Goal: Task Accomplishment & Management: Use online tool/utility

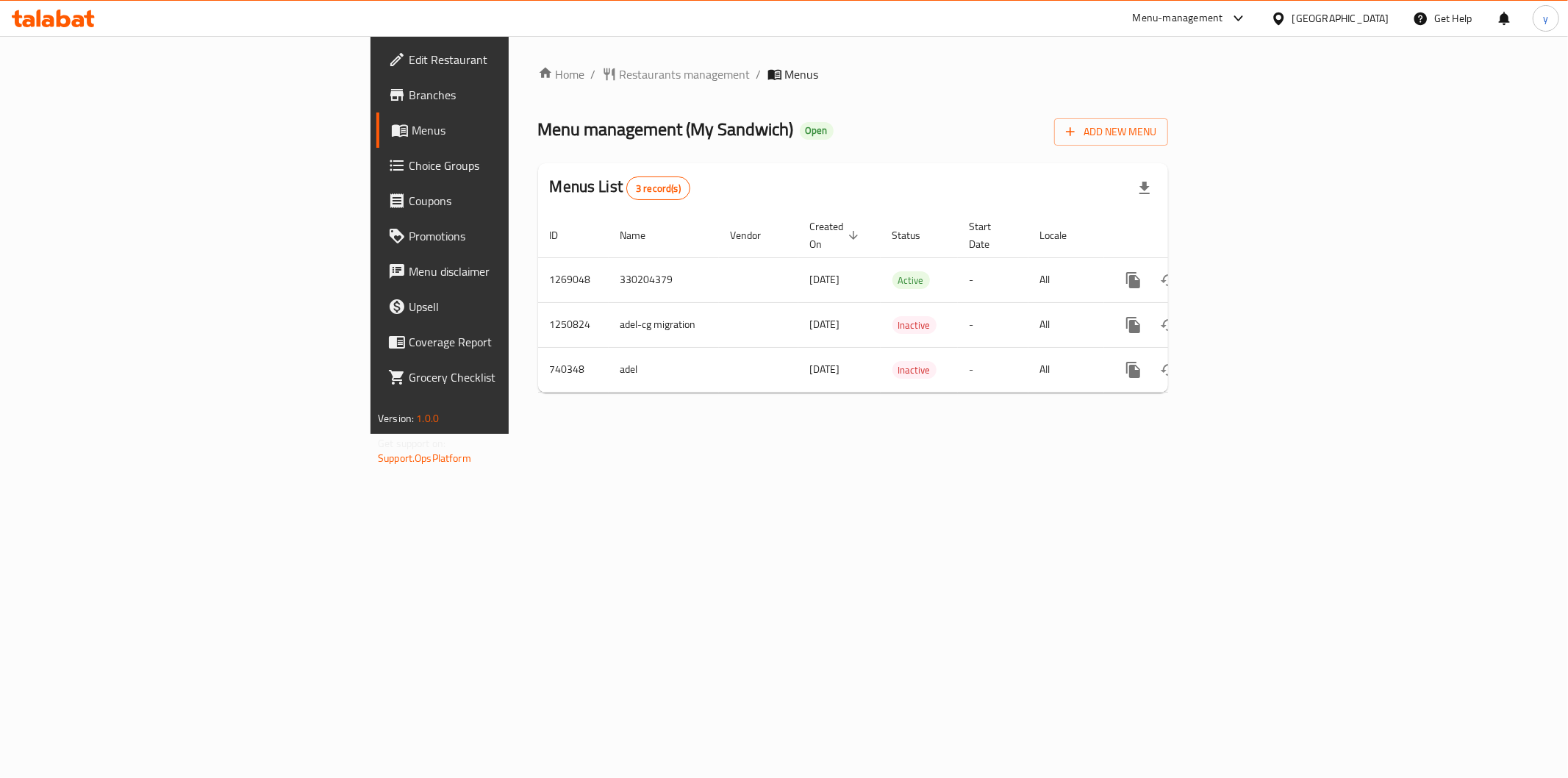
click at [855, 434] on div "Home / Restaurants management / Menus Menu management ( My Sandwich ) Open Add …" at bounding box center [853, 234] width 689 height 398
click at [412, 137] on span "Menus" at bounding box center [516, 130] width 208 height 18
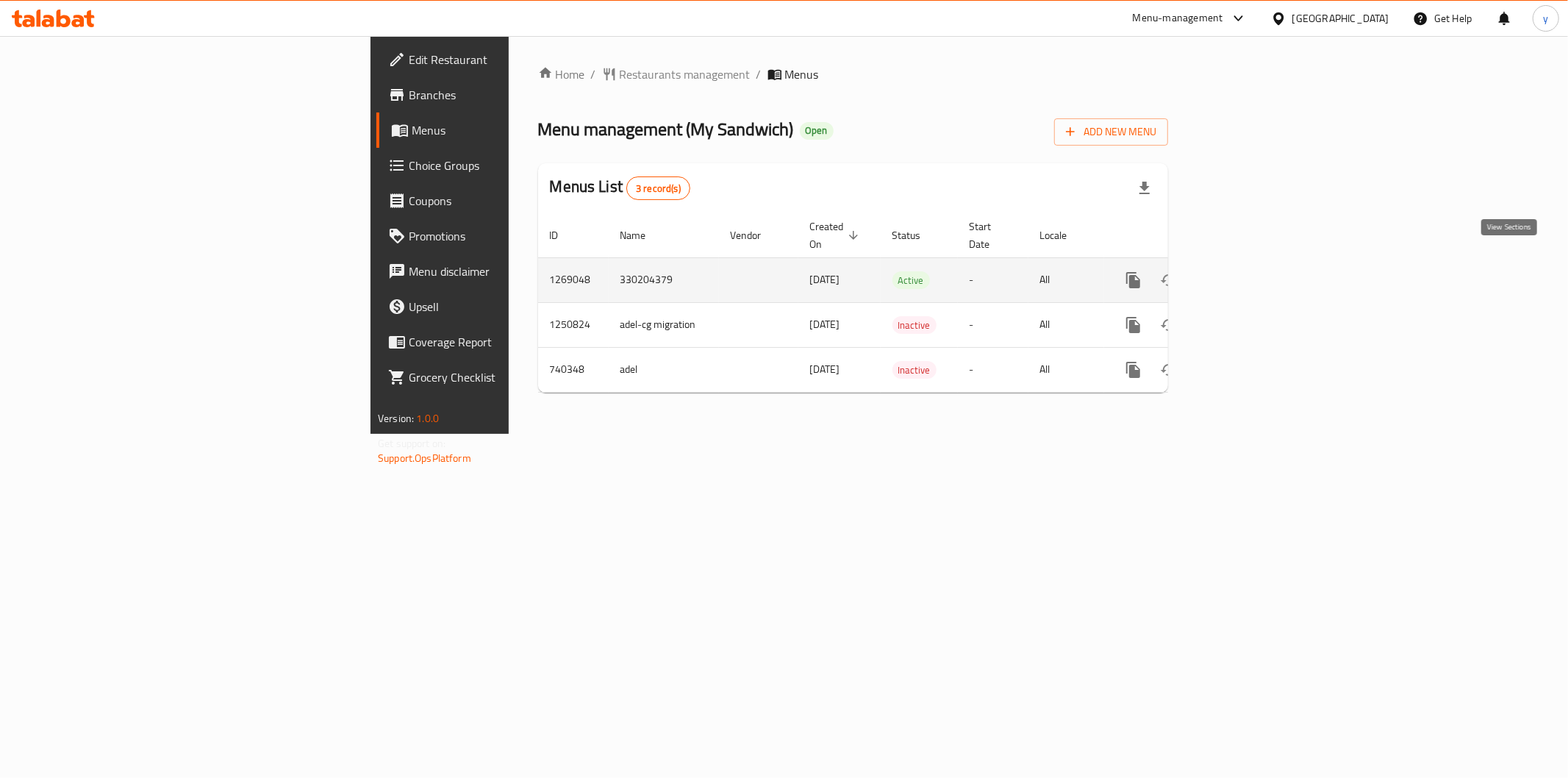
click at [1247, 274] on icon "enhanced table" at bounding box center [1240, 281] width 13 height 13
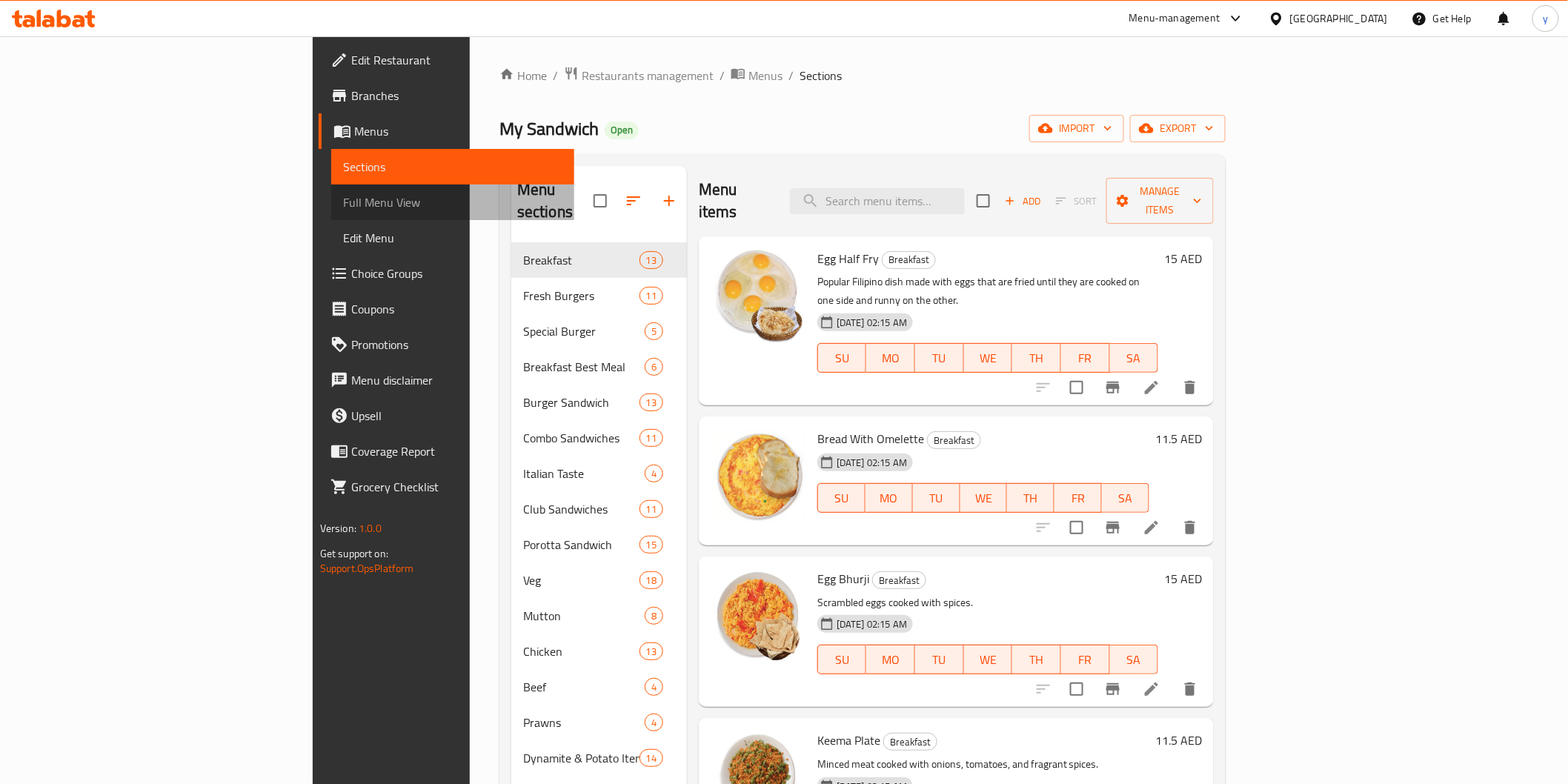
click at [343, 197] on span "Full Menu View" at bounding box center [453, 202] width 219 height 18
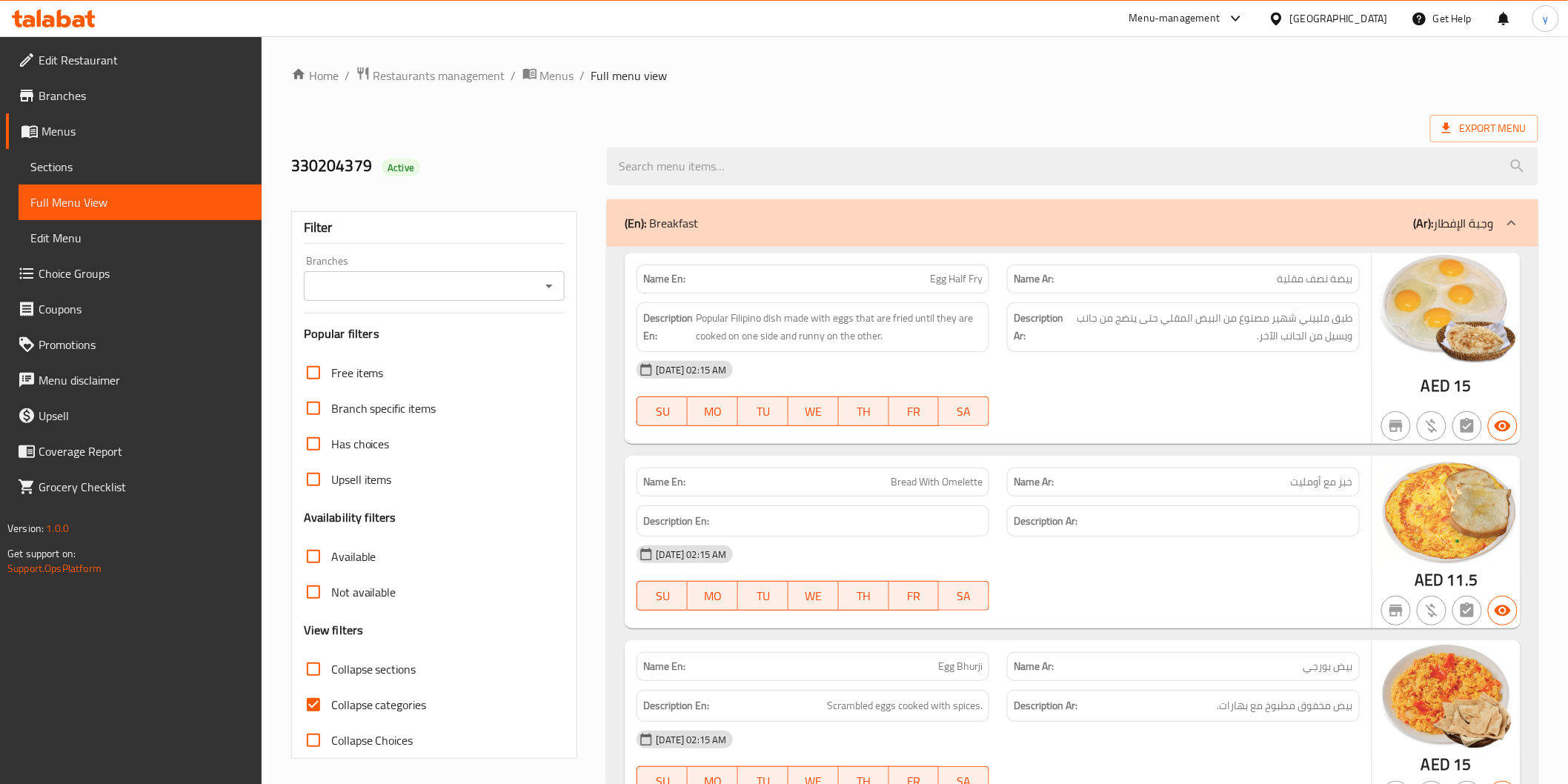
click at [116, 136] on span "Menus" at bounding box center [145, 131] width 208 height 18
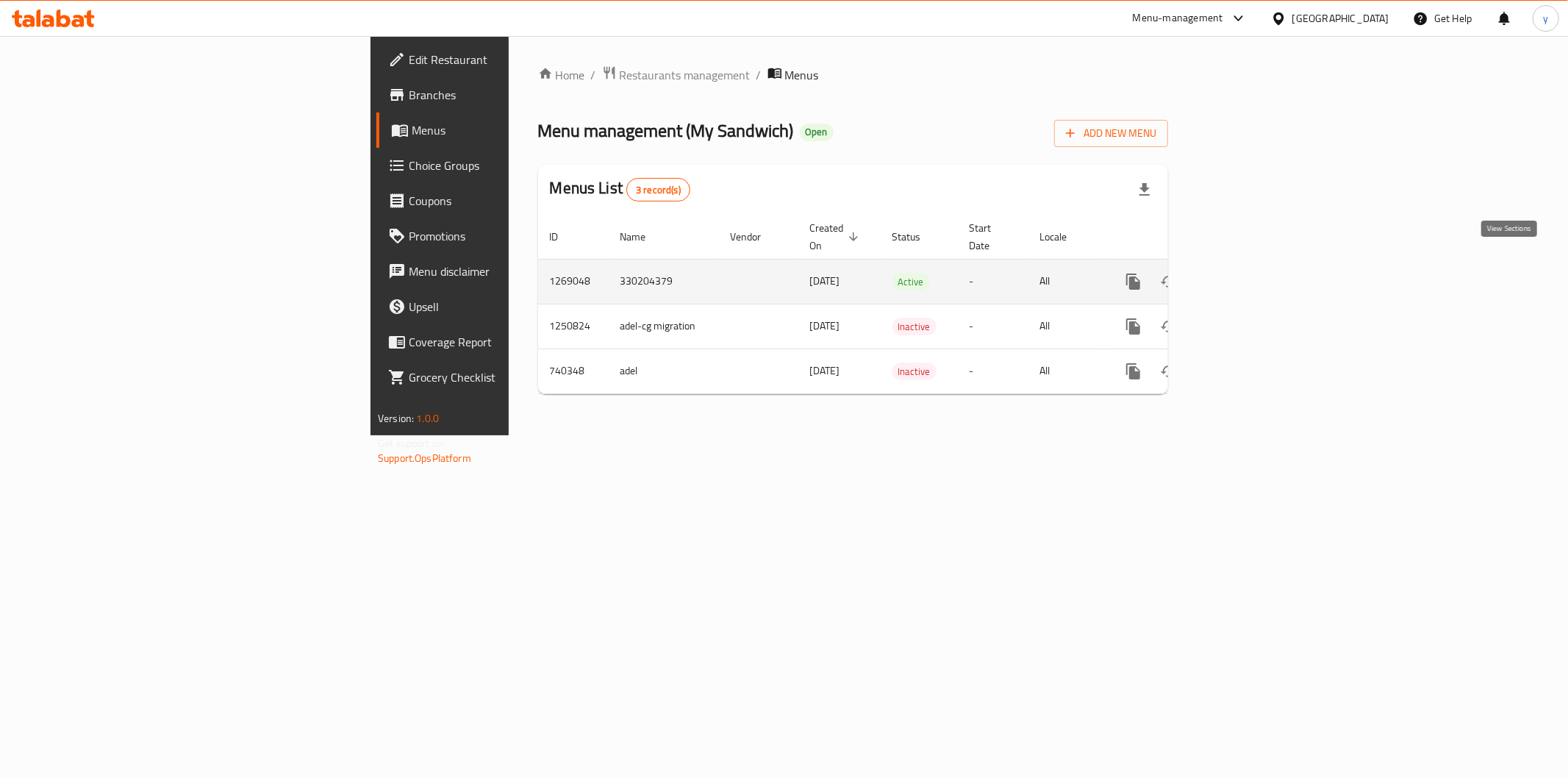
click at [1257, 275] on link "enhanced table" at bounding box center [1240, 281] width 35 height 35
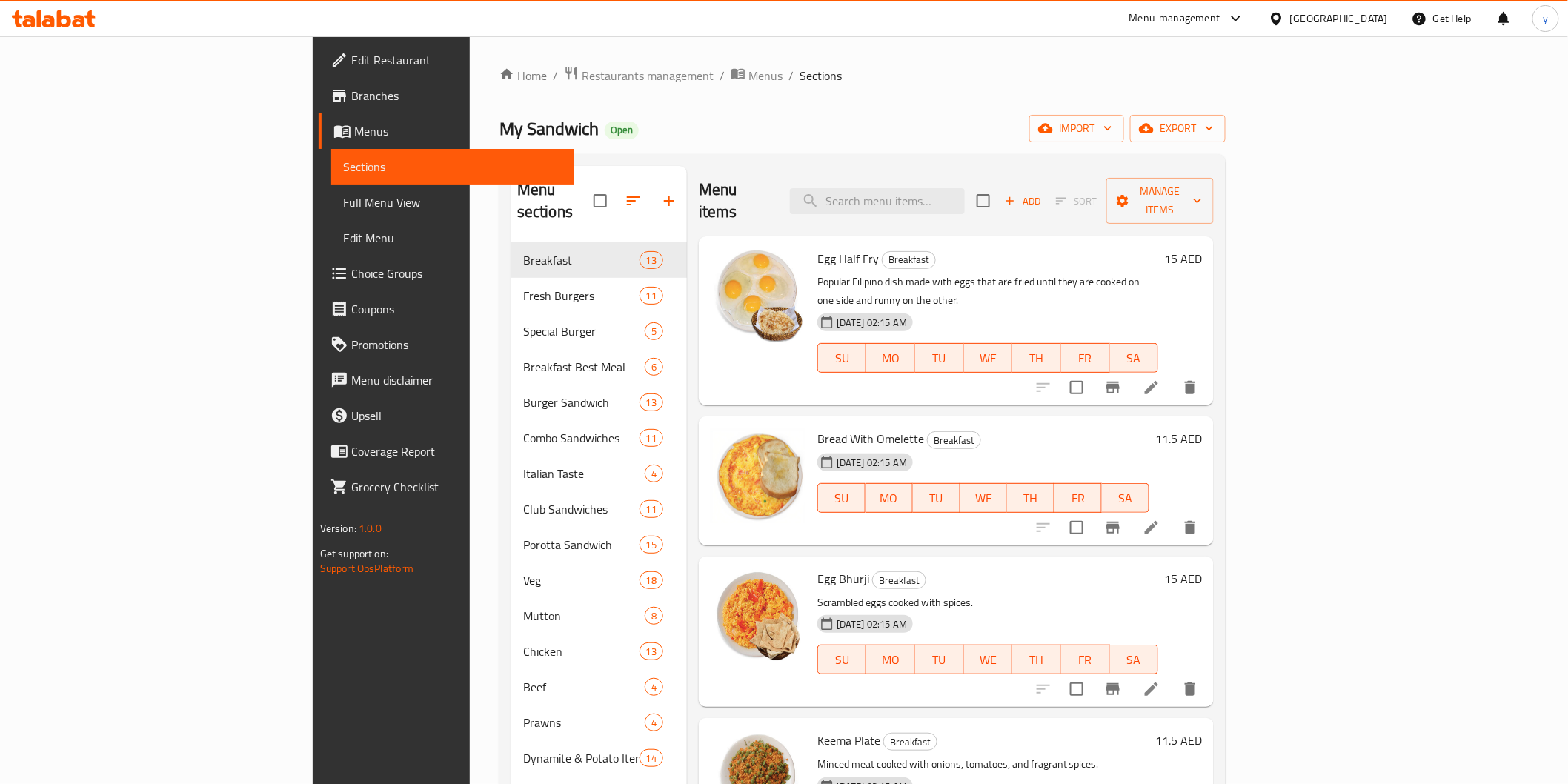
click at [354, 127] on span "Menus" at bounding box center [458, 131] width 208 height 18
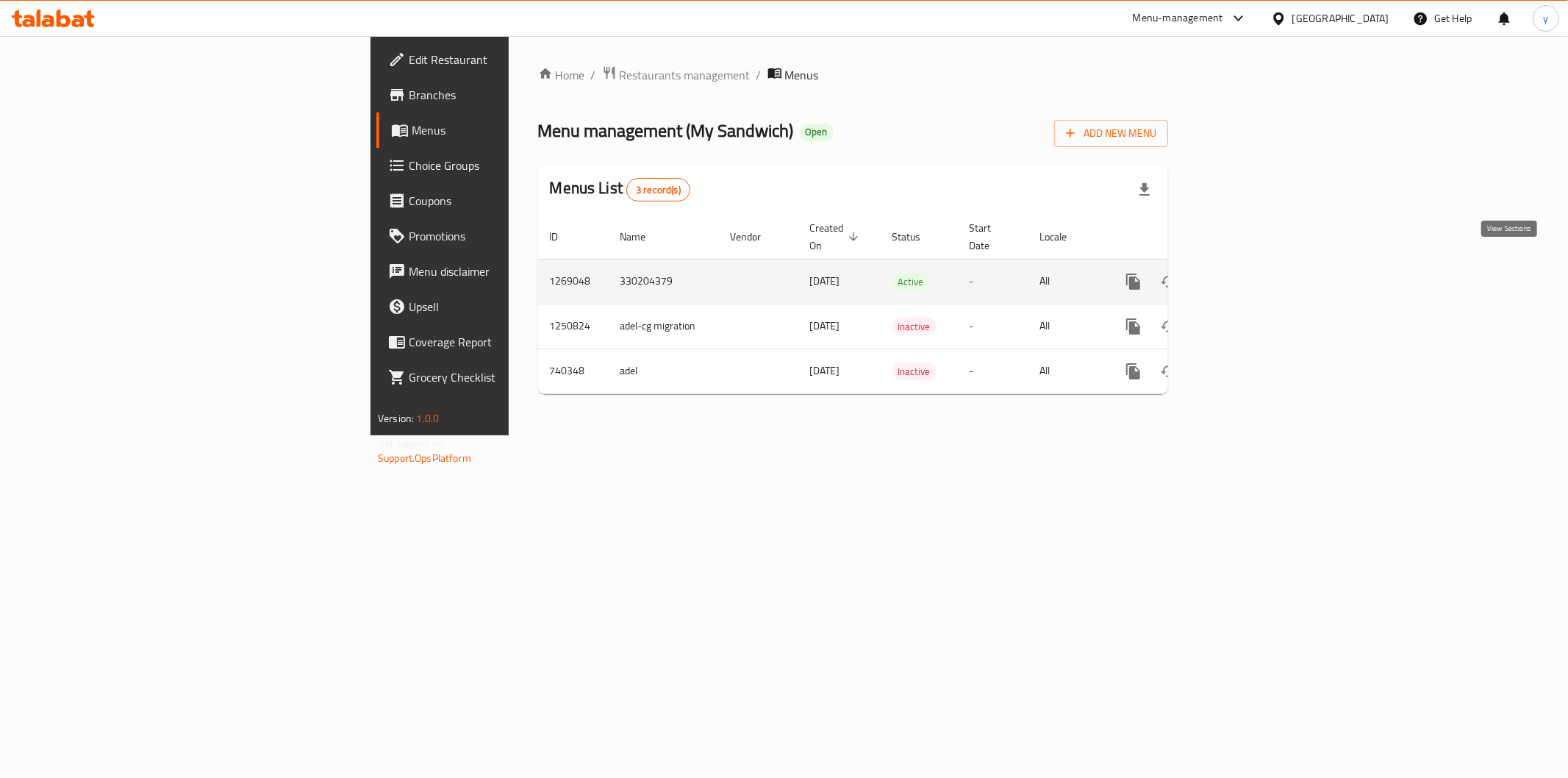
click at [1248, 273] on icon "enhanced table" at bounding box center [1239, 281] width 18 height 18
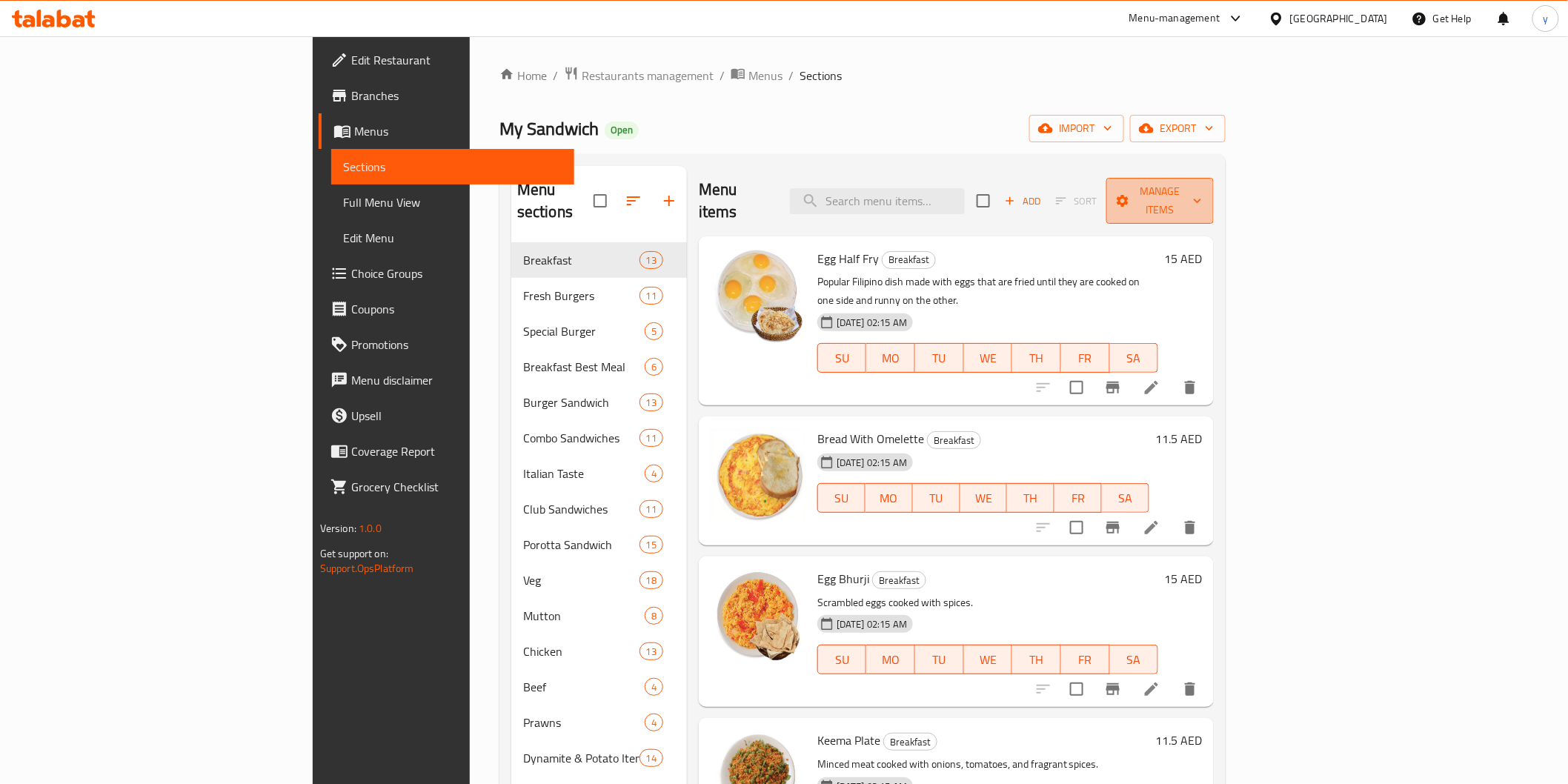
click at [1202, 195] on span "Manage items" at bounding box center [1159, 201] width 84 height 37
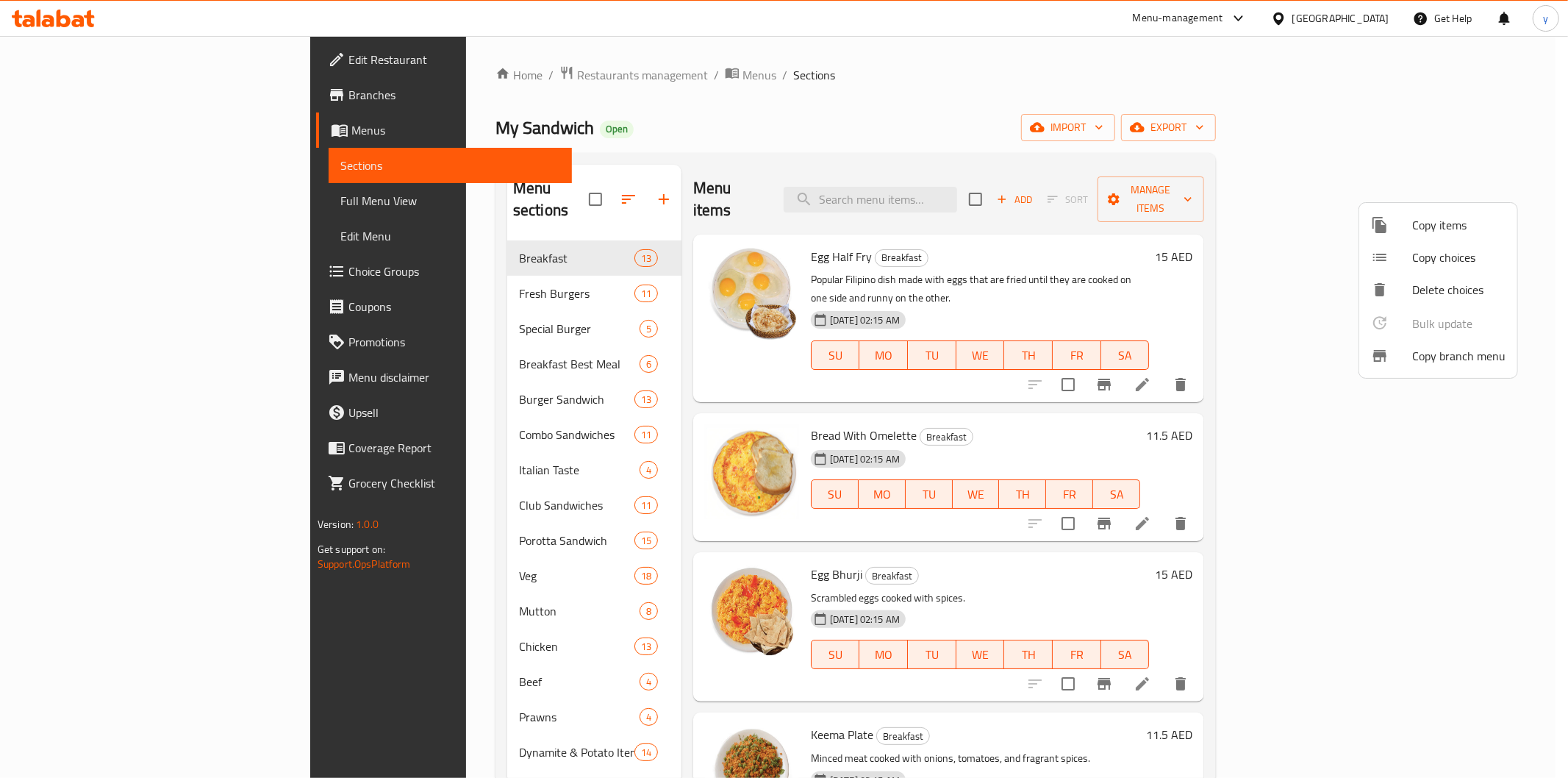
click at [1473, 363] on span "Copy branch menu" at bounding box center [1459, 356] width 94 height 18
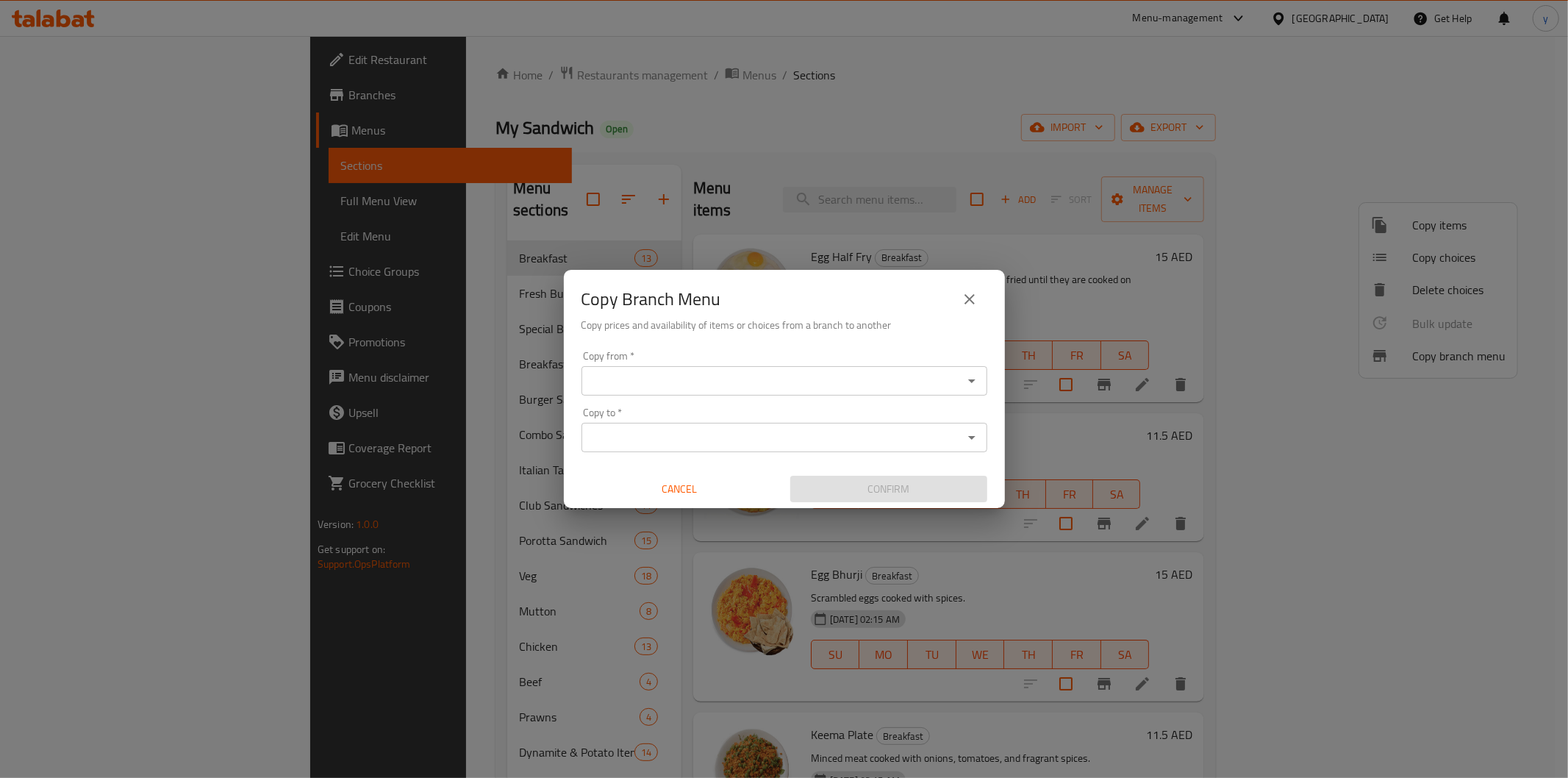
click at [872, 387] on input "Copy from   *" at bounding box center [772, 381] width 373 height 21
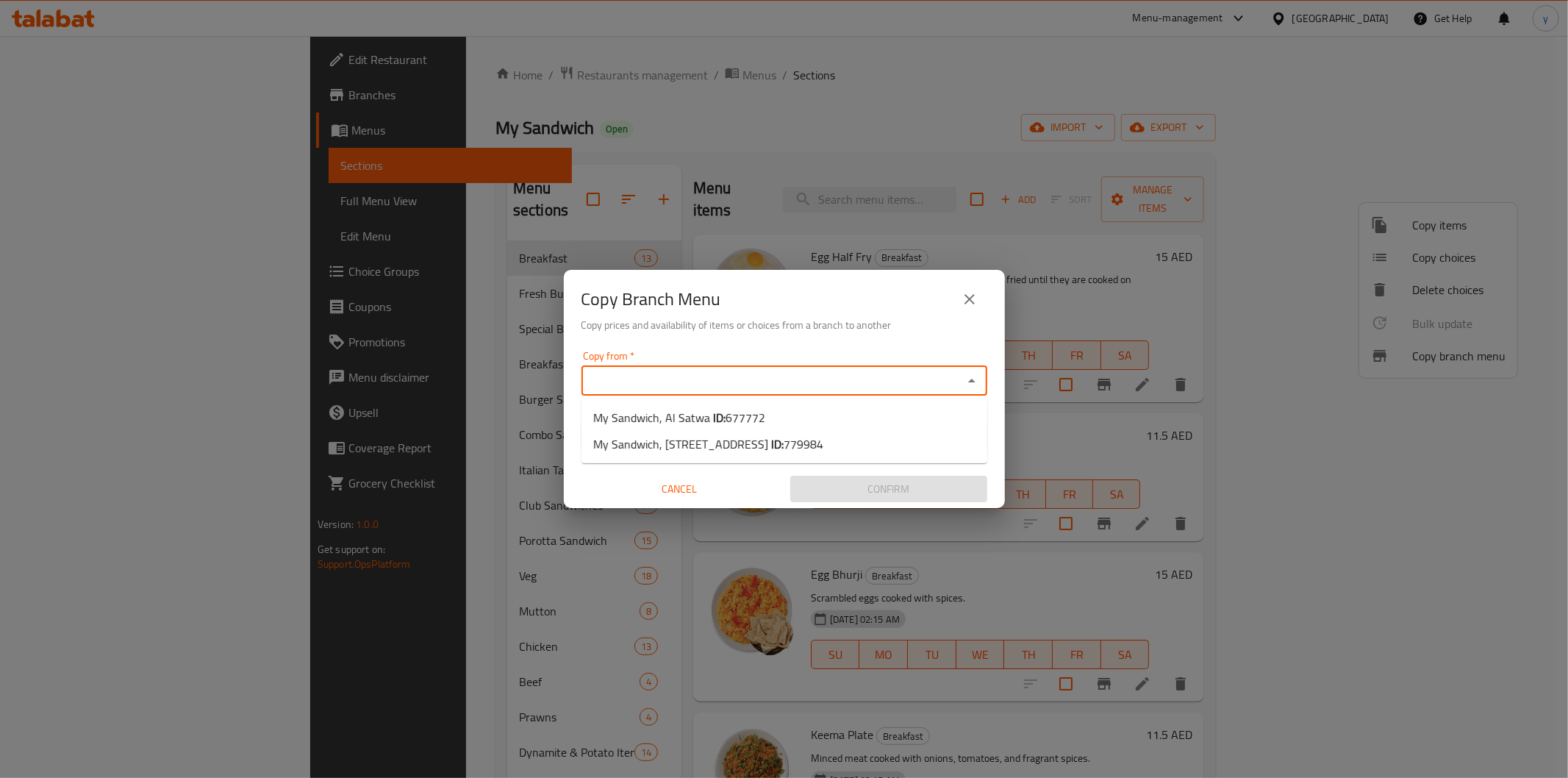
click at [690, 70] on div "Copy Branch Menu Copy prices and availability of items or choices from a branch…" at bounding box center [784, 389] width 1568 height 778
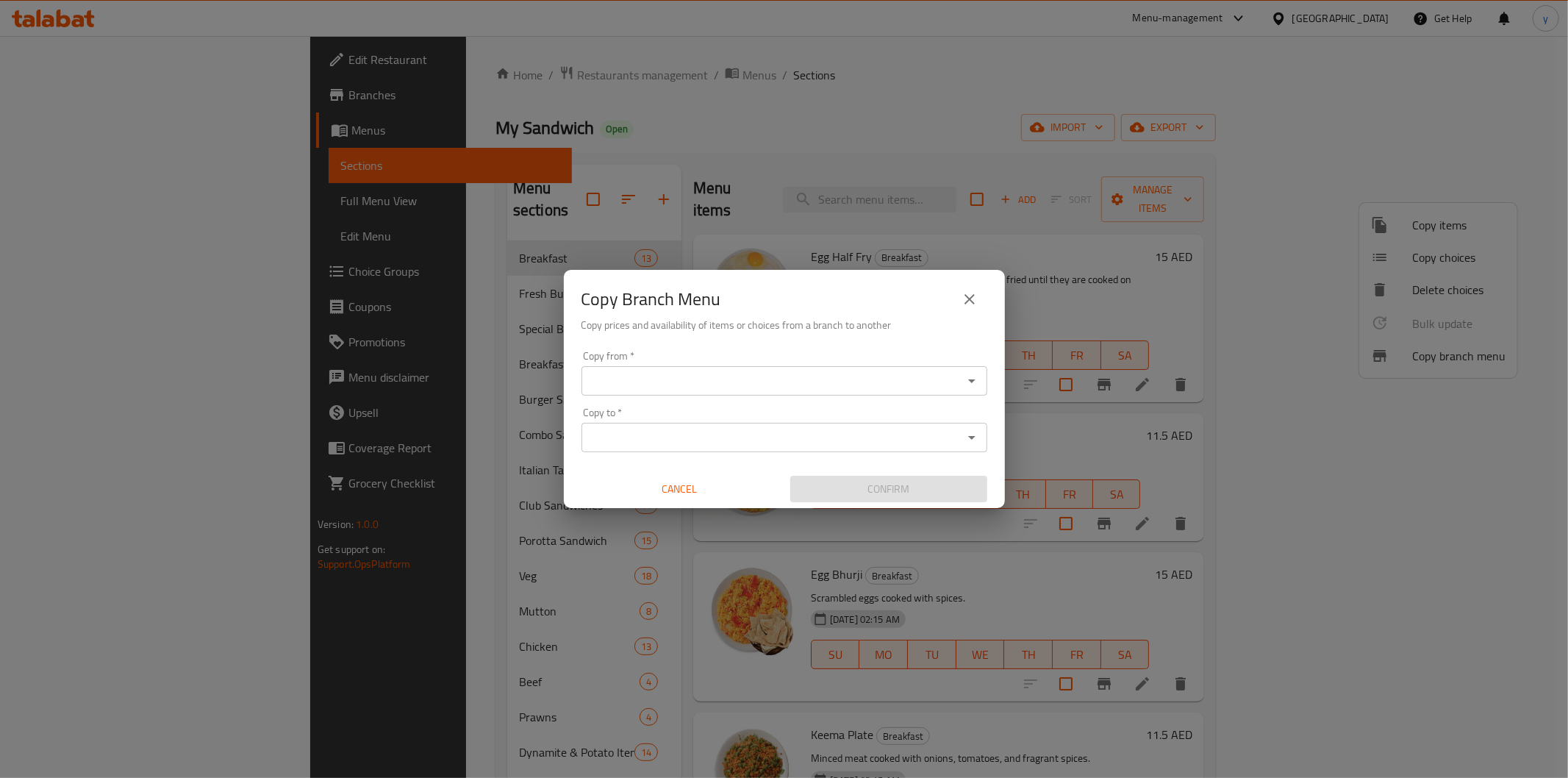
click at [973, 291] on icon "close" at bounding box center [969, 299] width 18 height 18
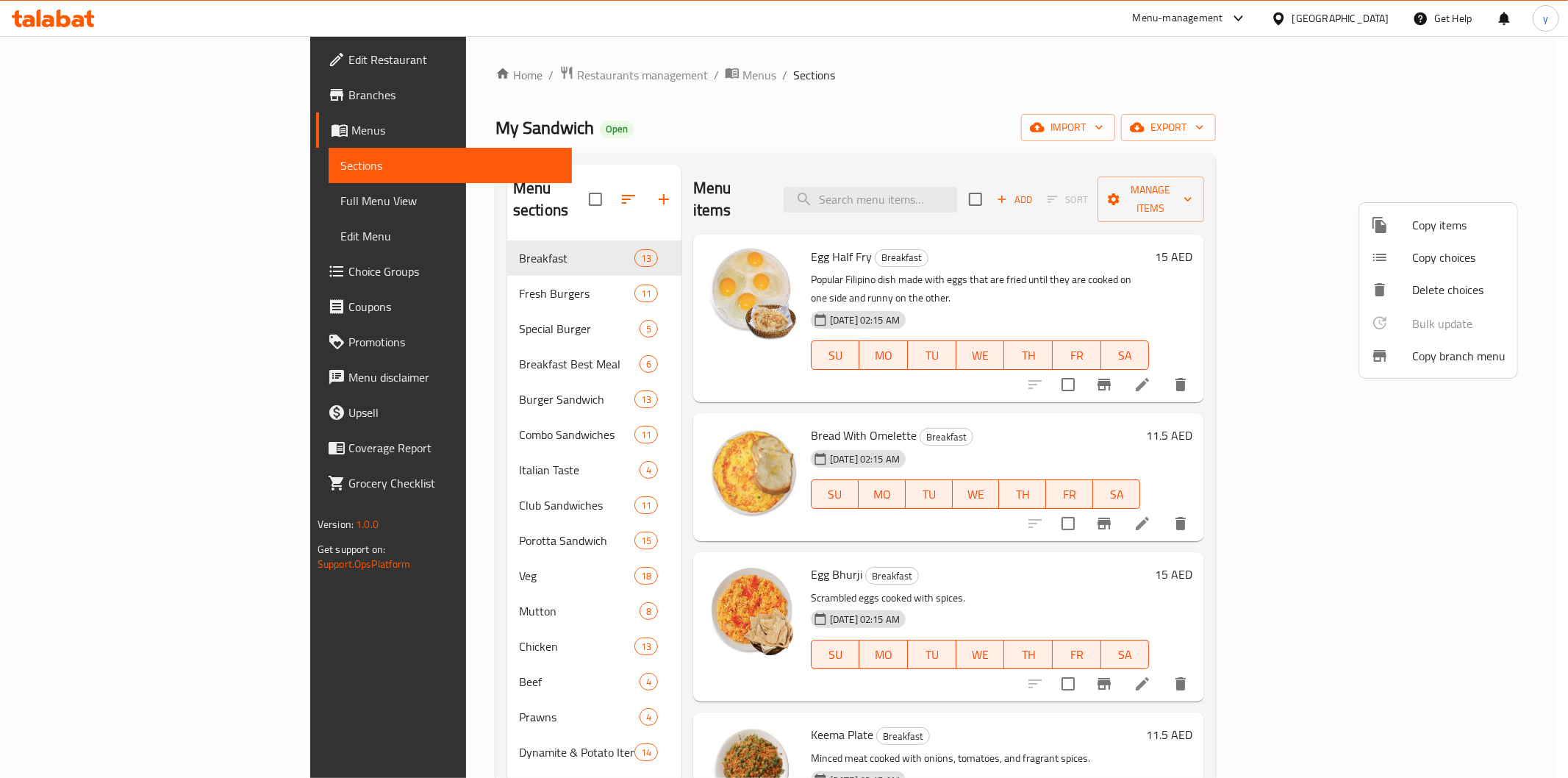
click at [87, 93] on div at bounding box center [784, 389] width 1568 height 778
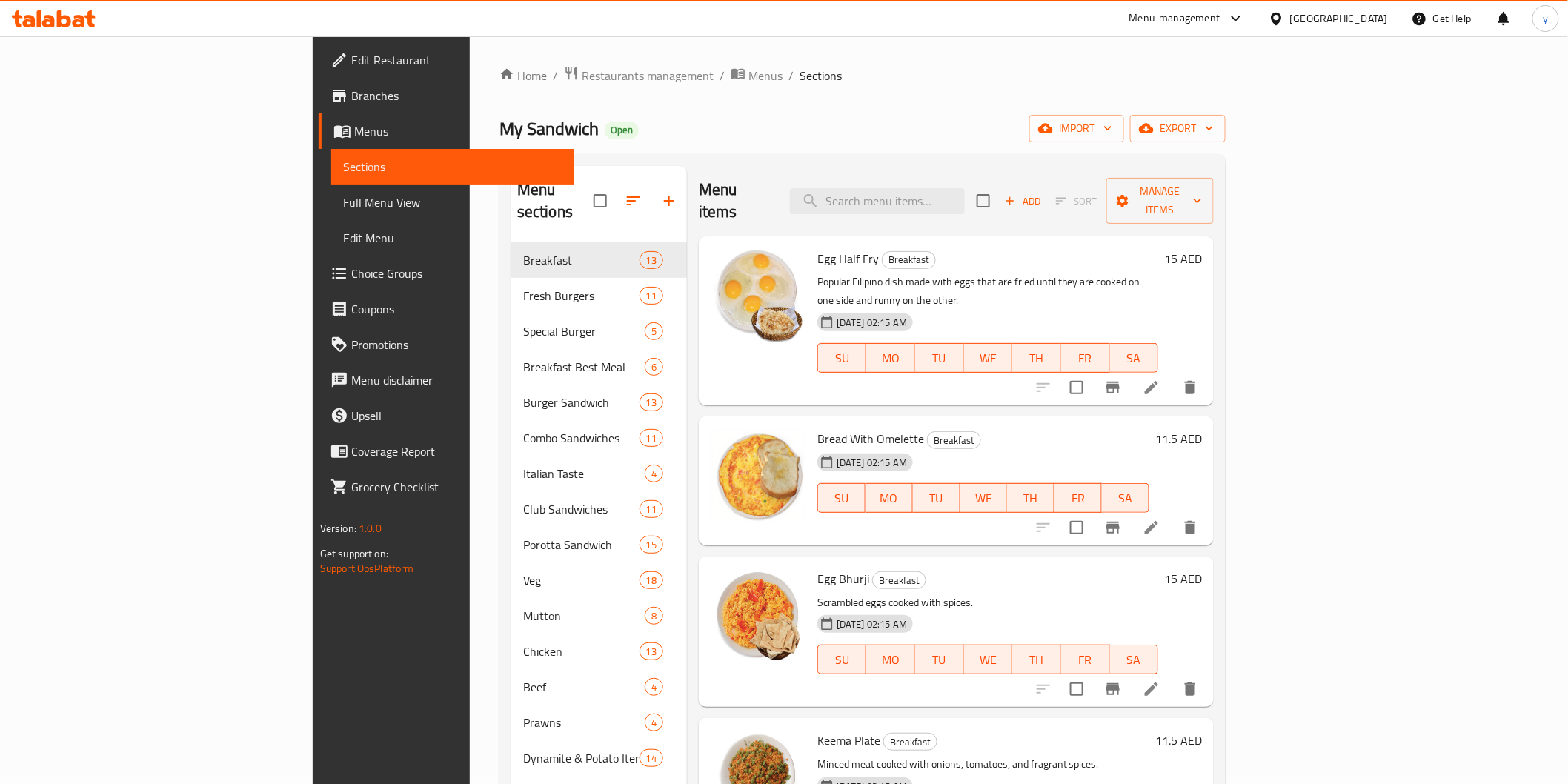
click at [351, 94] on span "Branches" at bounding box center [456, 95] width 211 height 18
click at [351, 90] on span "Branches" at bounding box center [456, 95] width 211 height 18
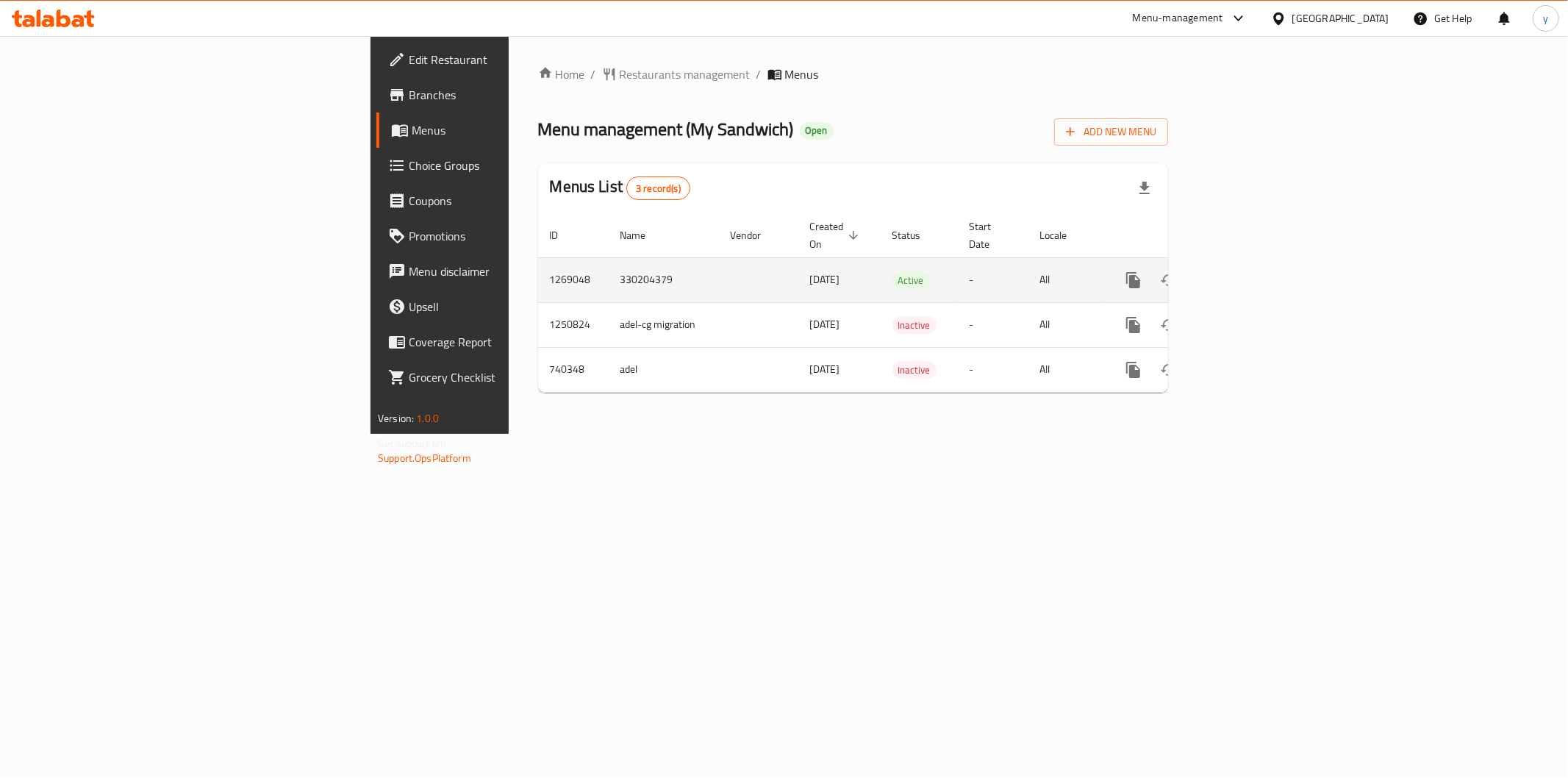
click at [1248, 271] on icon "enhanced table" at bounding box center [1239, 280] width 18 height 18
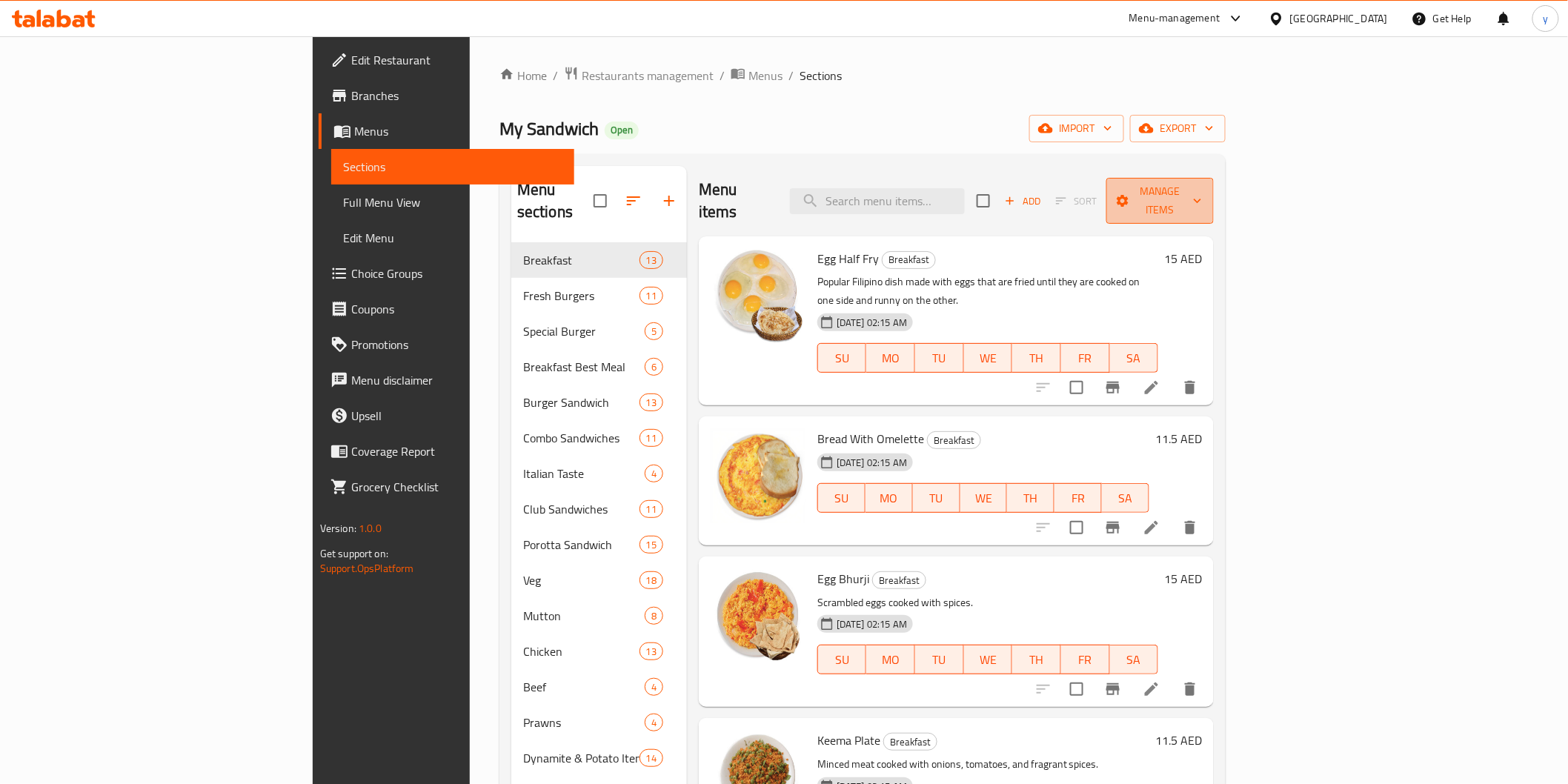
click at [1202, 190] on span "Manage items" at bounding box center [1159, 201] width 84 height 37
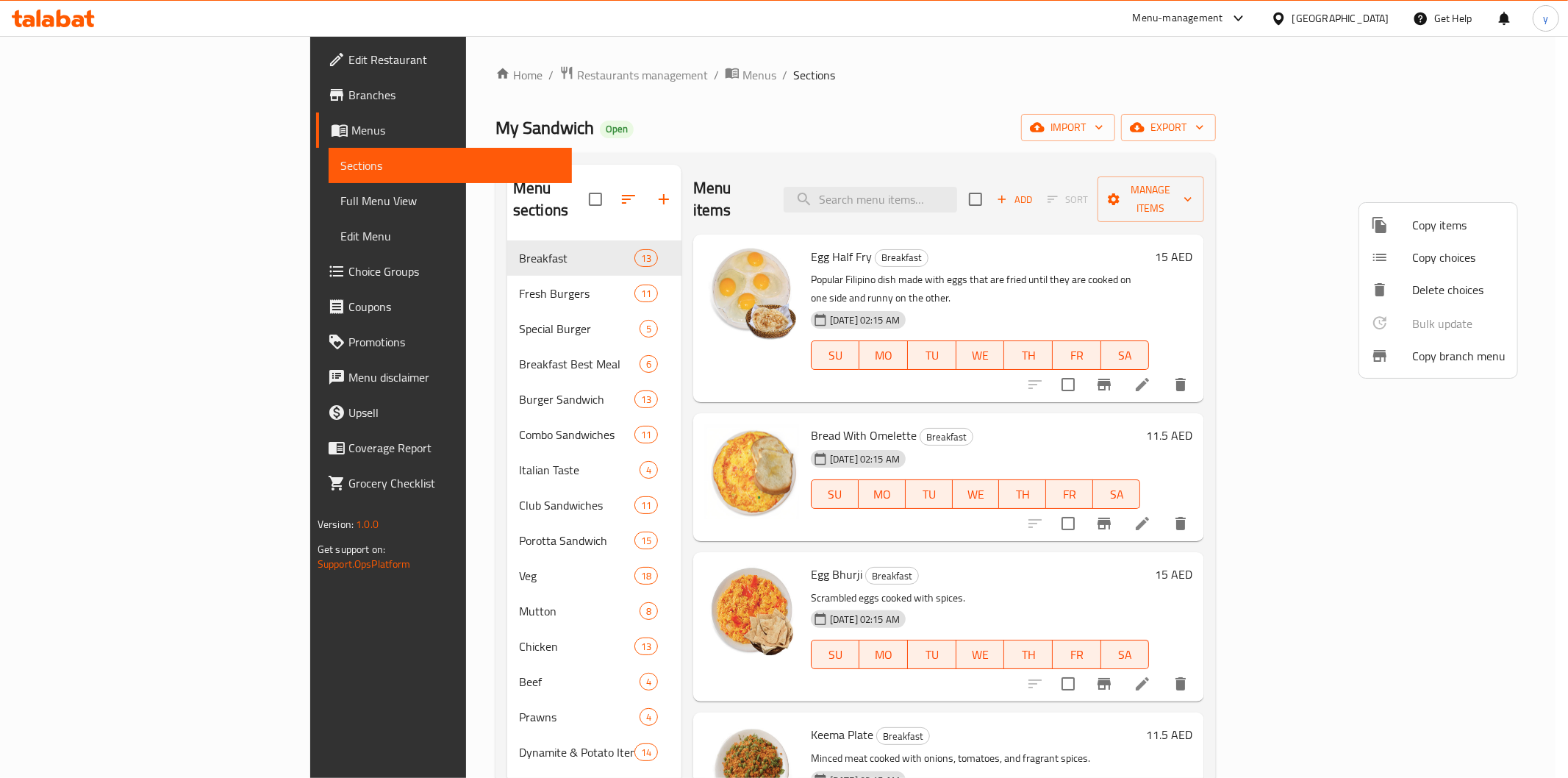
click at [1473, 360] on span "Copy branch menu" at bounding box center [1459, 356] width 94 height 18
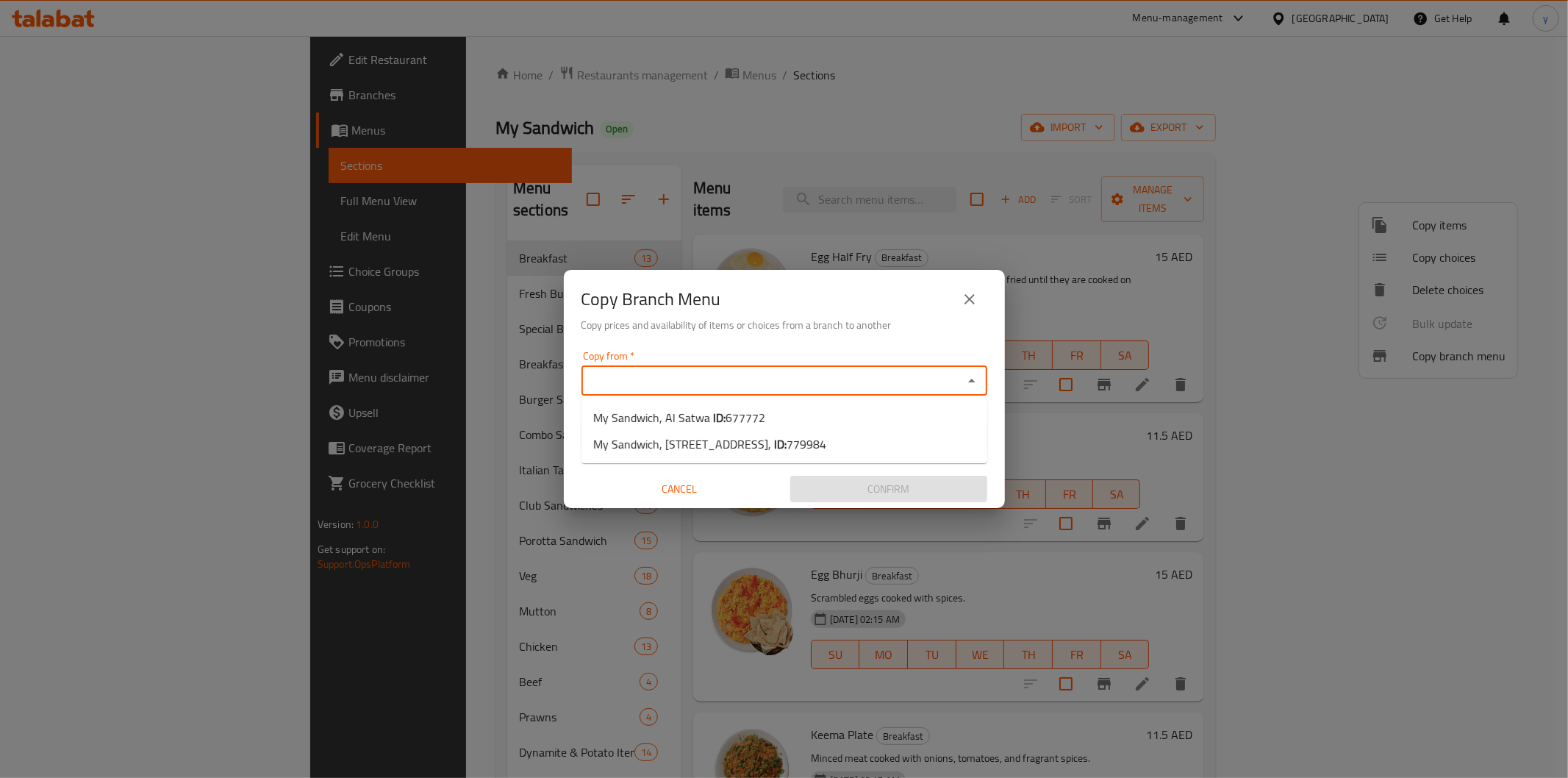
click at [677, 371] on input "Copy from   *" at bounding box center [772, 381] width 373 height 21
click at [707, 415] on span "My Sandwich, Al Satwa ID: 677772" at bounding box center [680, 417] width 172 height 18
type input "My Sandwich, Al Satwa"
click at [686, 443] on input "Copy to   *" at bounding box center [772, 437] width 373 height 21
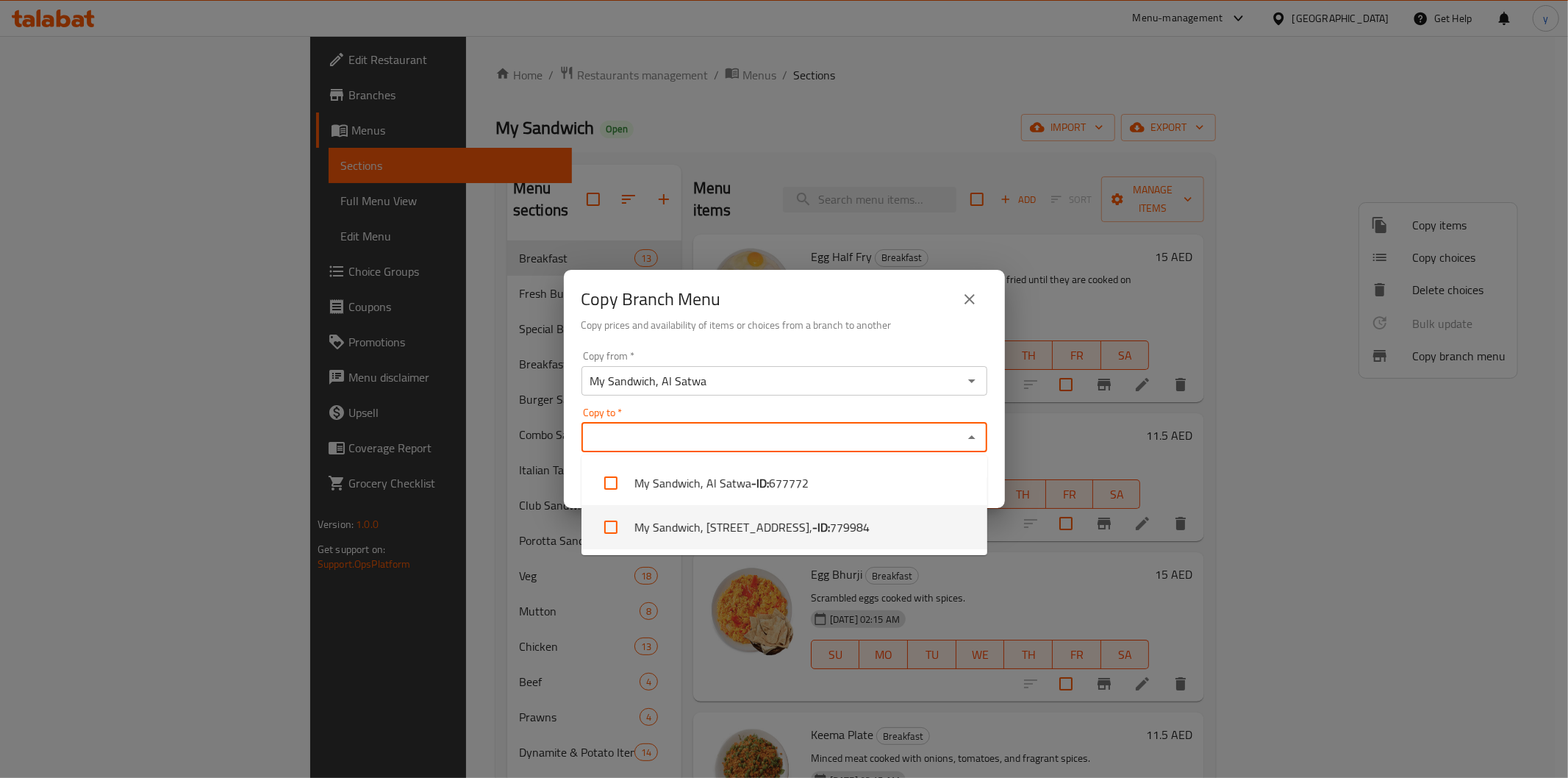
click at [738, 528] on li "My Sandwich, [STREET_ADDRESS], - ID: 779984" at bounding box center [784, 527] width 406 height 44
checkbox input "true"
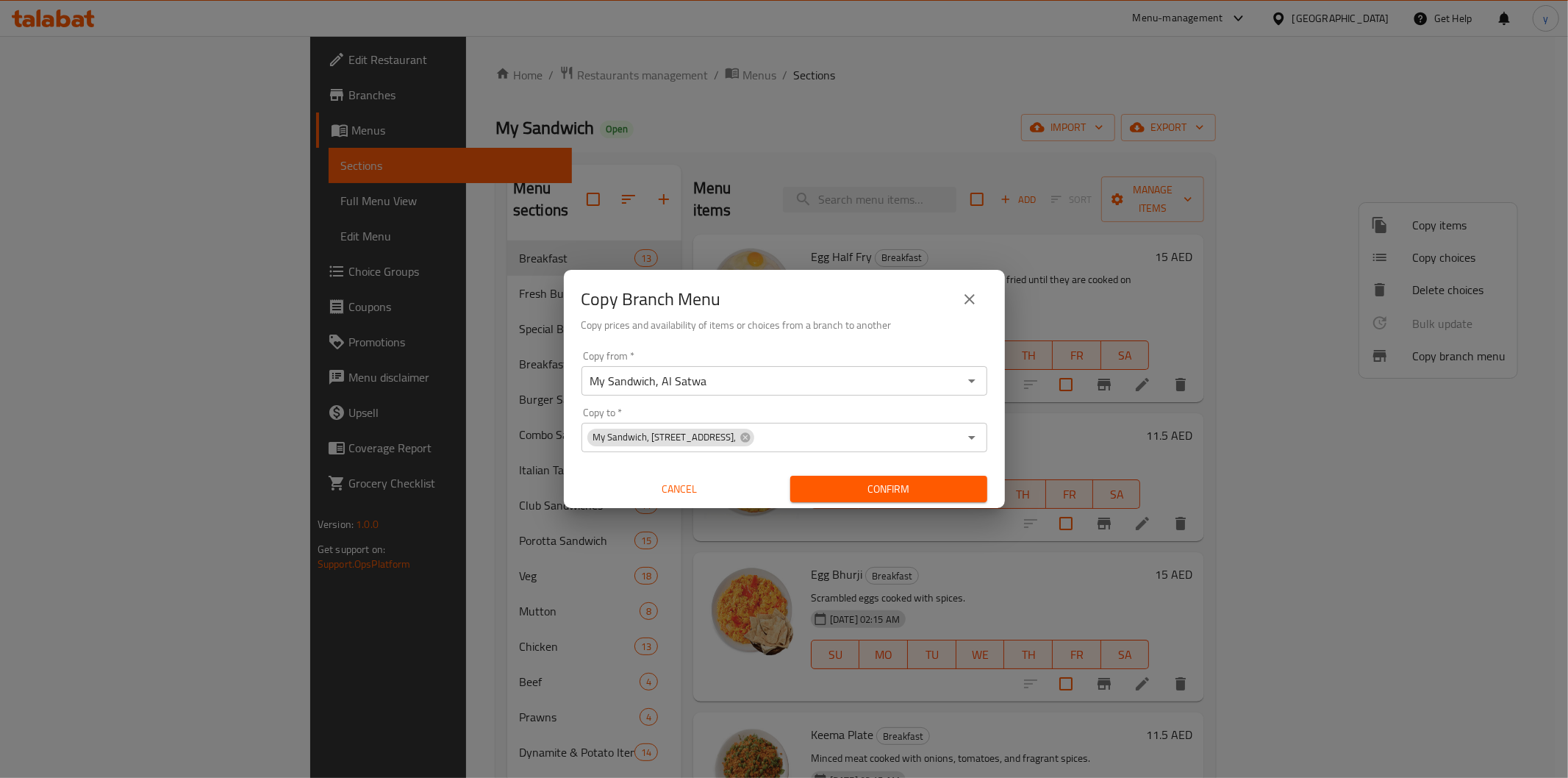
click at [974, 405] on div "Copy from   * My Sandwich, Al Satwa Copy from * Copy to   * My Sandwich, Al Nah…" at bounding box center [784, 427] width 441 height 164
click at [978, 294] on icon "close" at bounding box center [969, 299] width 18 height 18
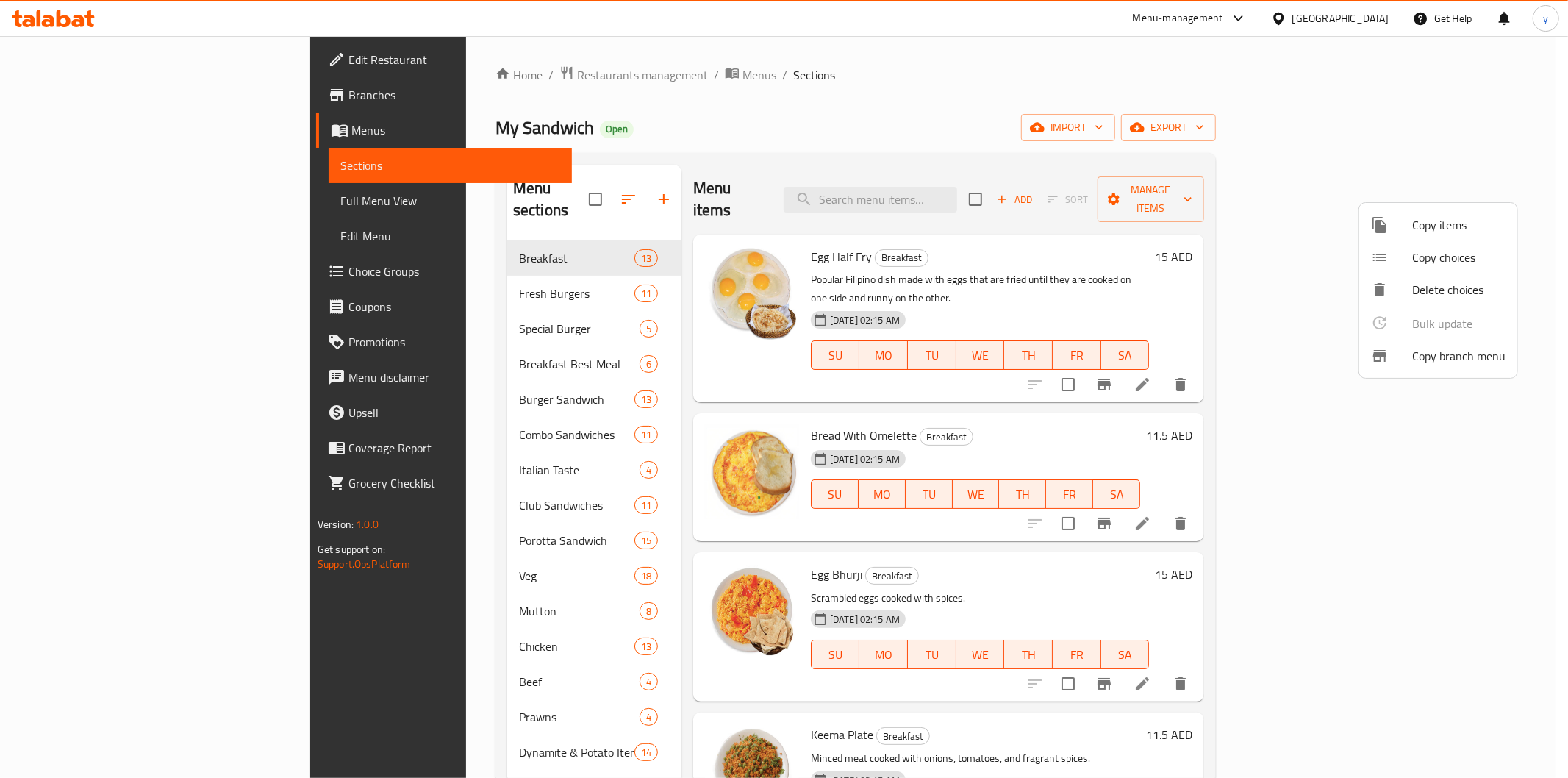
click at [69, 88] on div at bounding box center [784, 389] width 1568 height 778
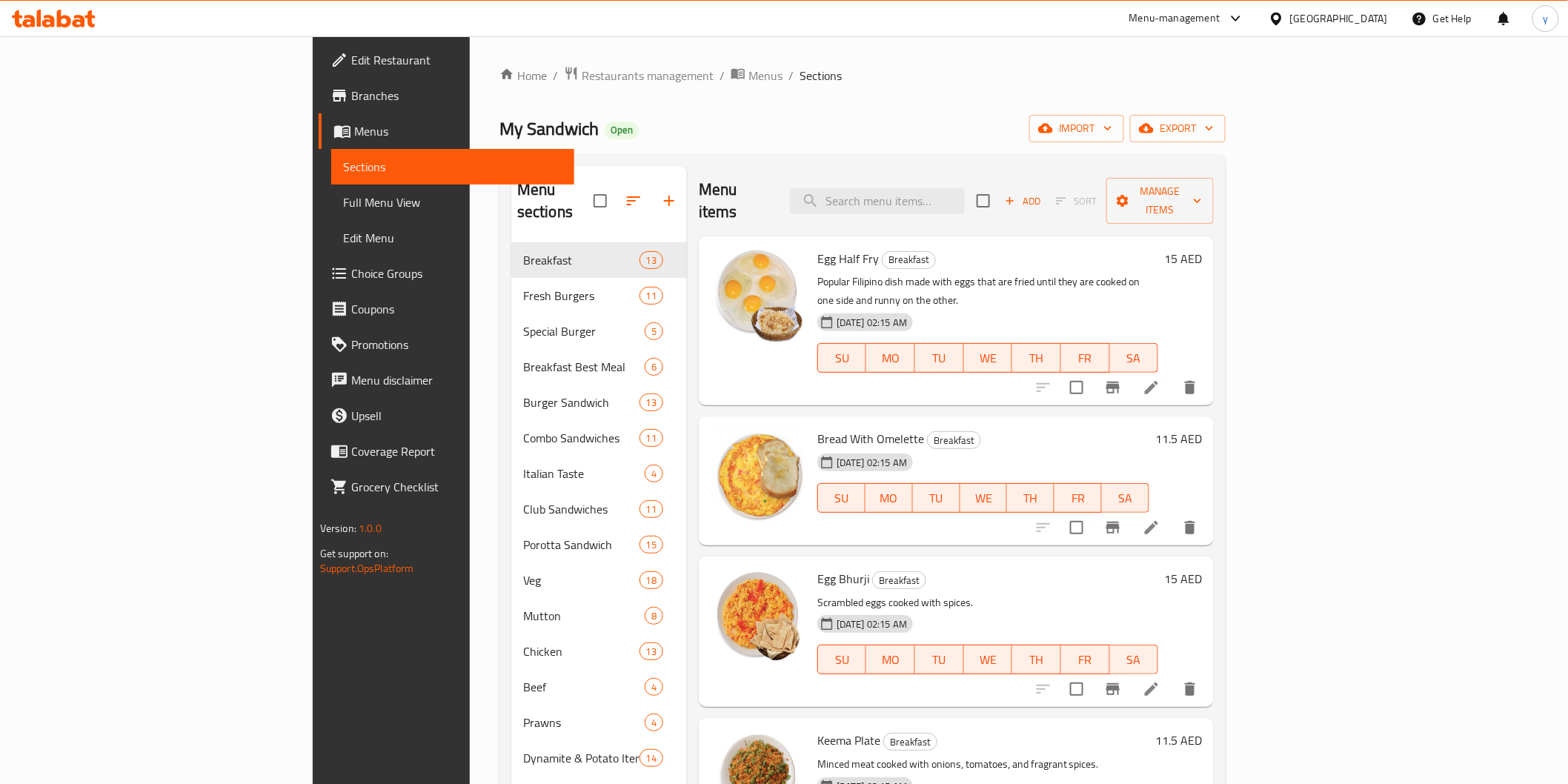
click at [351, 90] on span "Branches" at bounding box center [456, 95] width 211 height 18
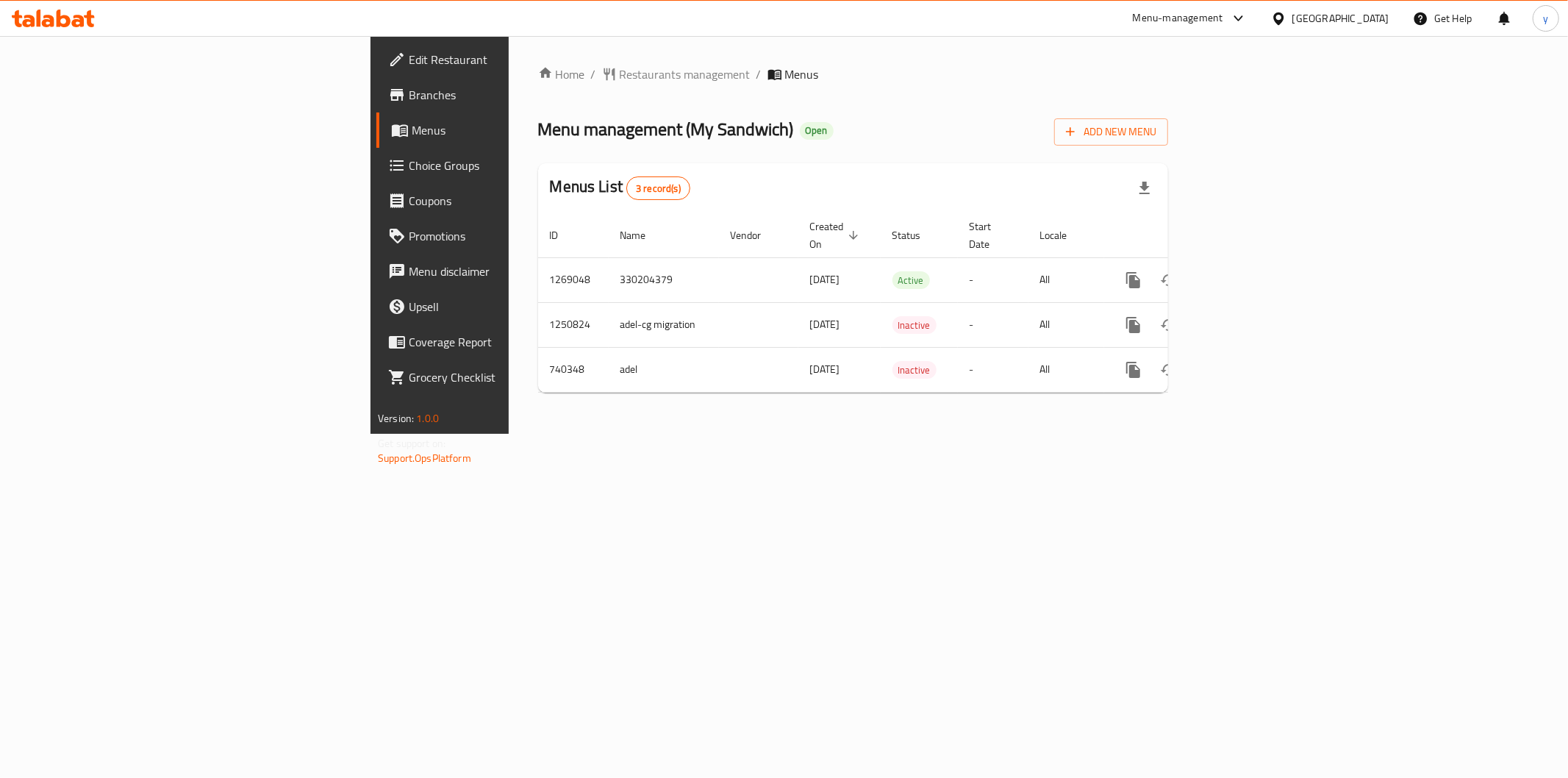
click at [409, 96] on span "Branches" at bounding box center [514, 95] width 212 height 18
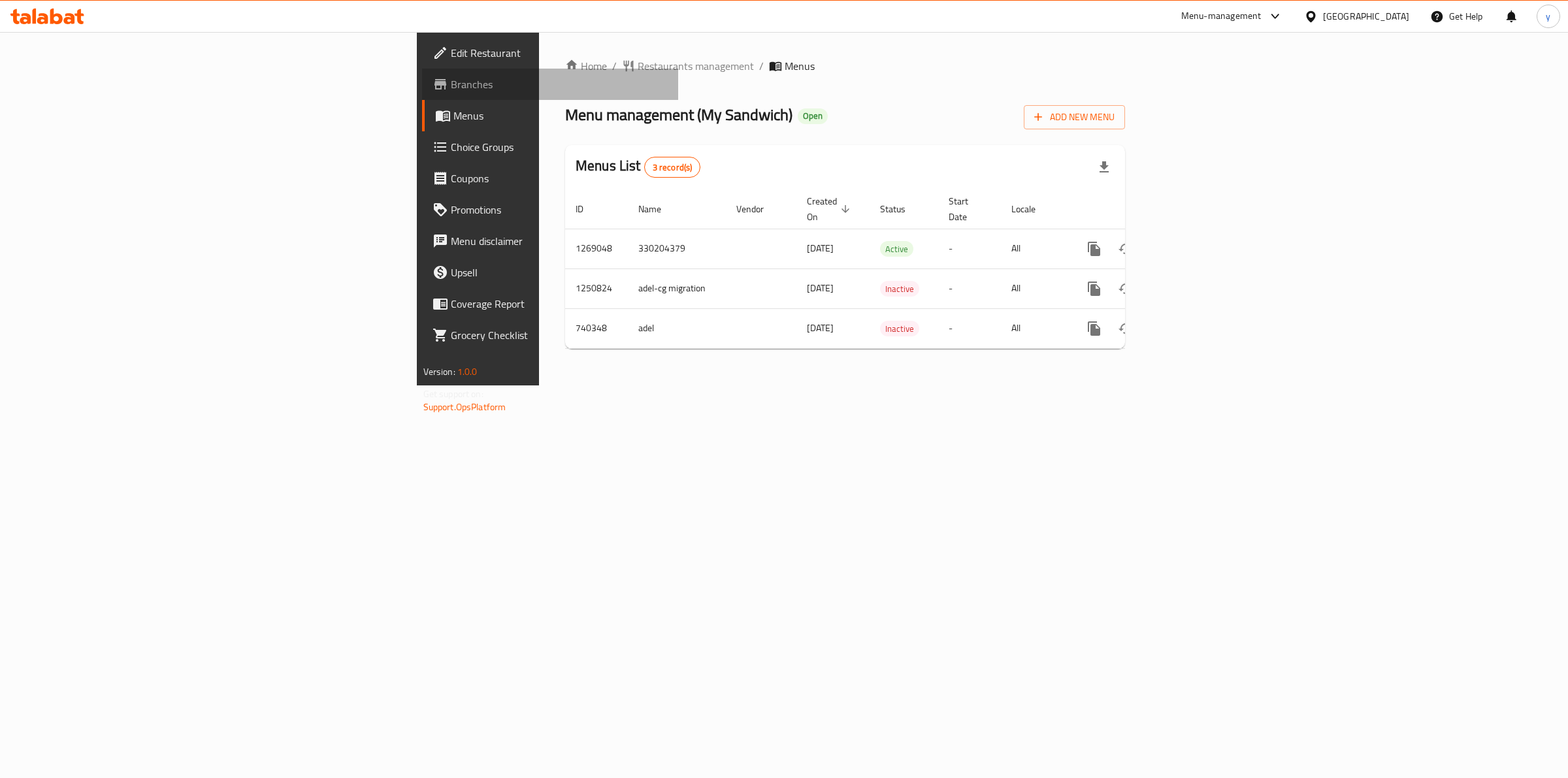
click at [451, 83] on span "Branches" at bounding box center [559, 84] width 217 height 16
click at [454, 112] on span "Menus" at bounding box center [561, 115] width 215 height 16
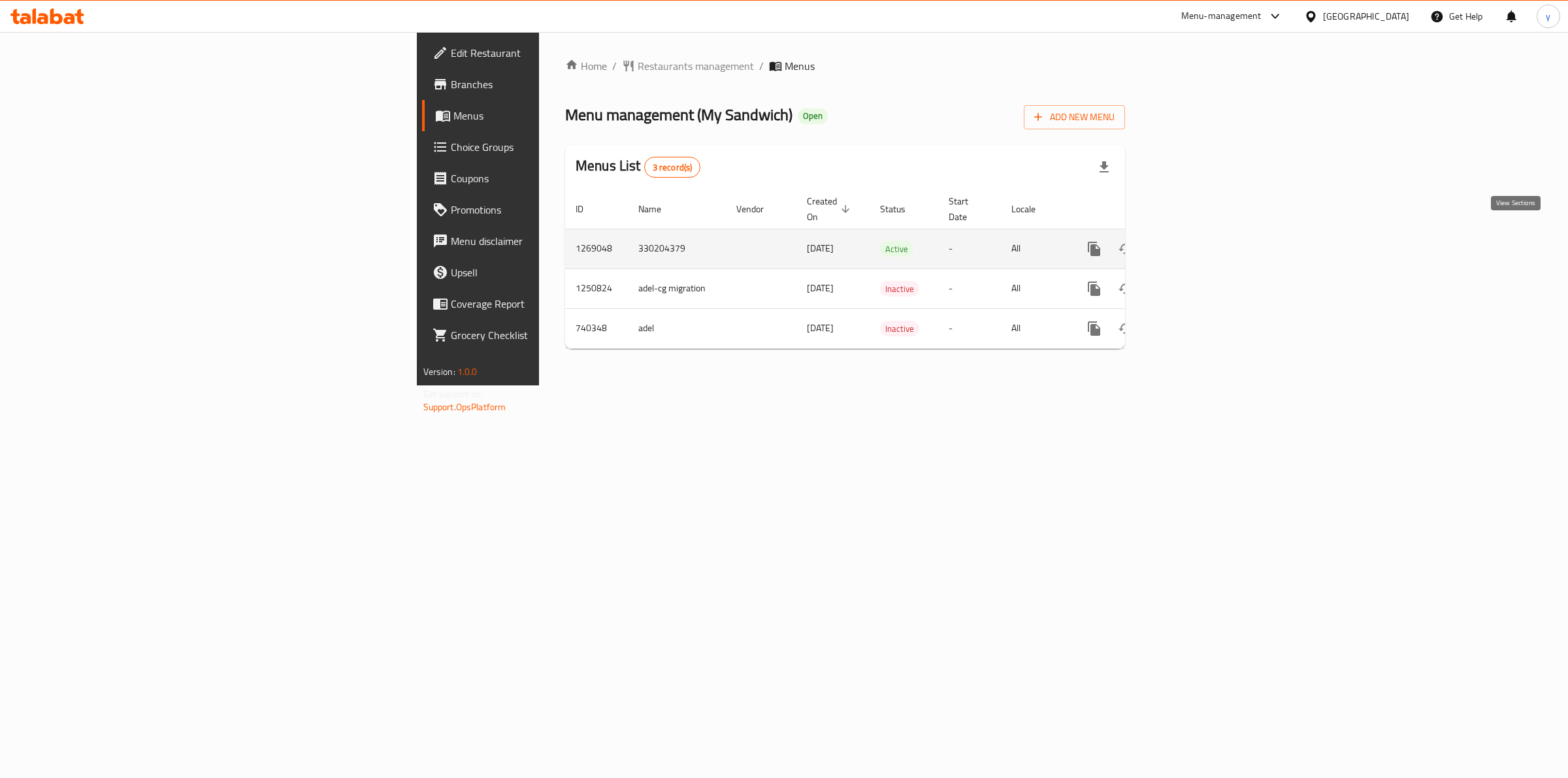
click at [1196, 241] on icon "enhanced table" at bounding box center [1188, 248] width 16 height 16
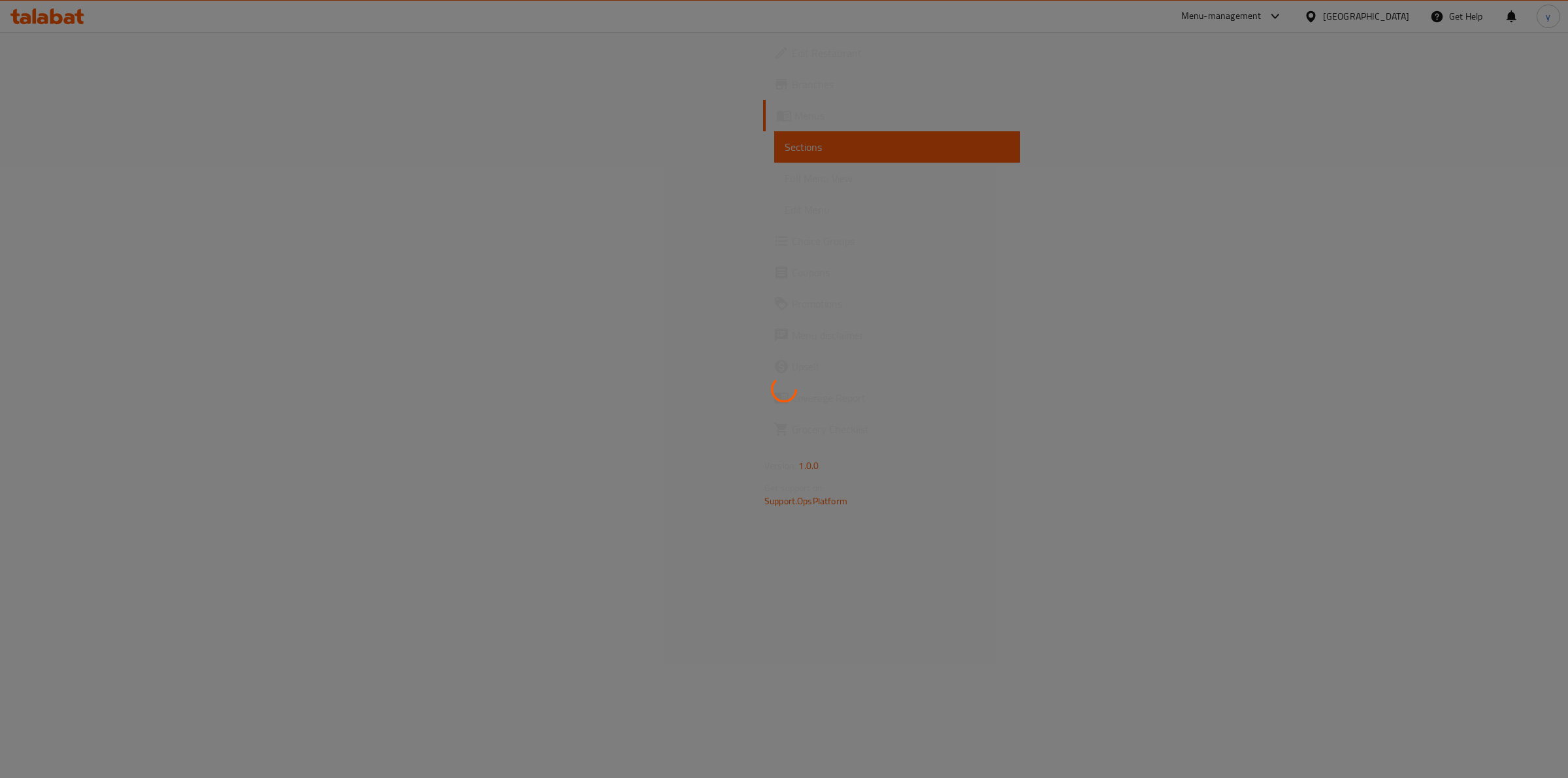
click at [1517, 229] on div at bounding box center [784, 389] width 1568 height 778
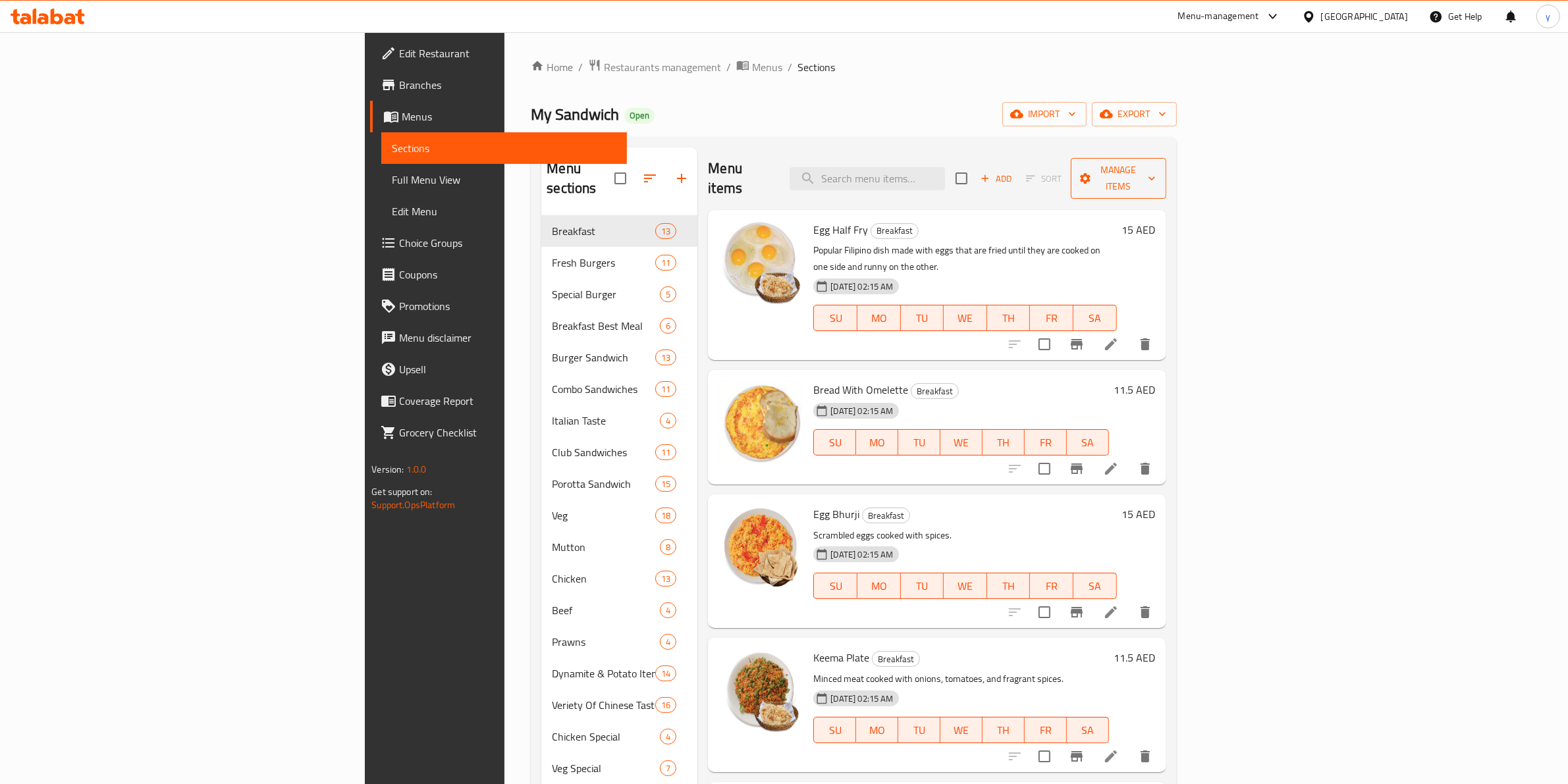
click at [1156, 163] on span "Manage items" at bounding box center [1118, 178] width 74 height 33
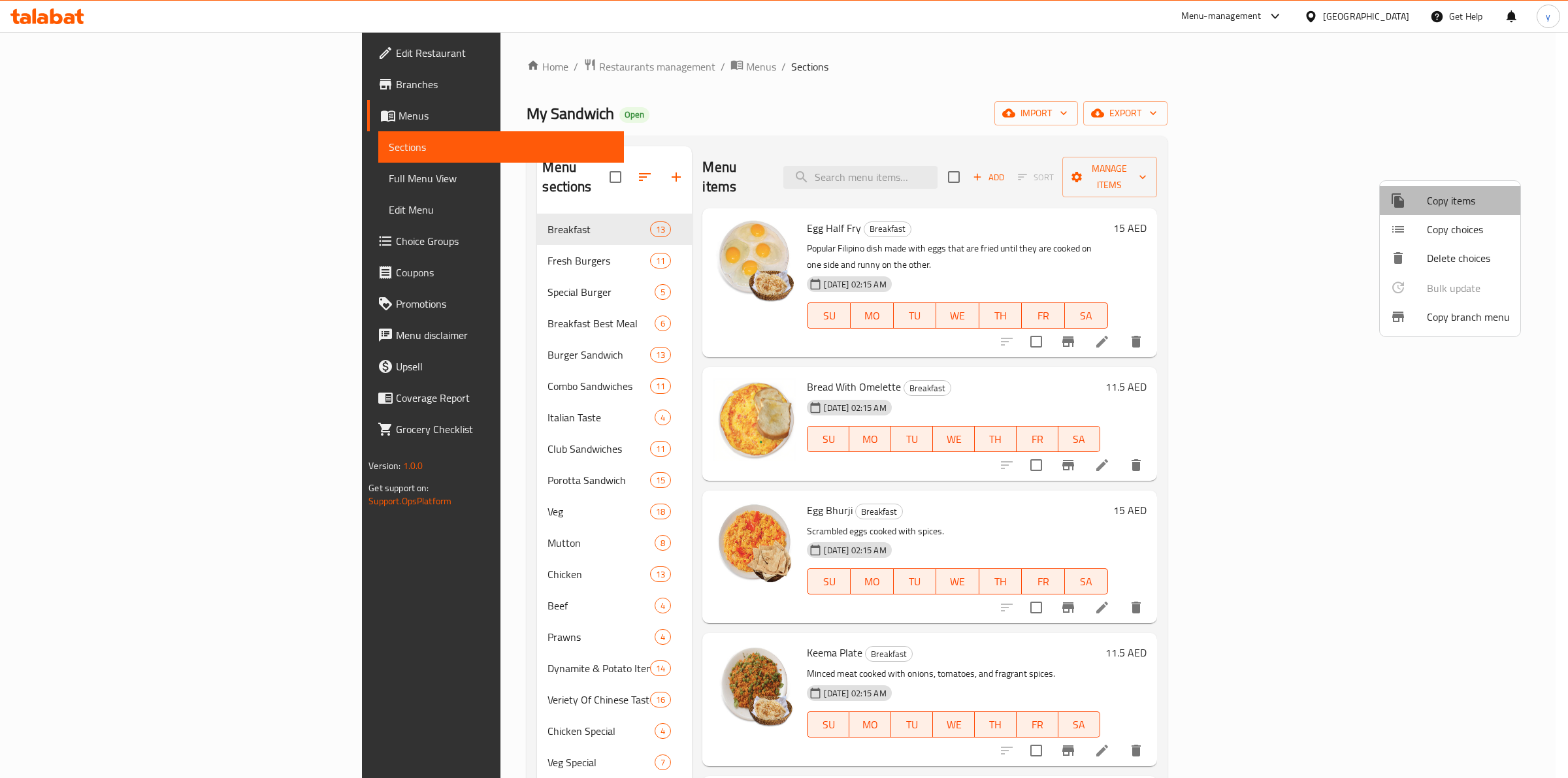
click at [1477, 197] on span "Copy items" at bounding box center [1468, 200] width 83 height 16
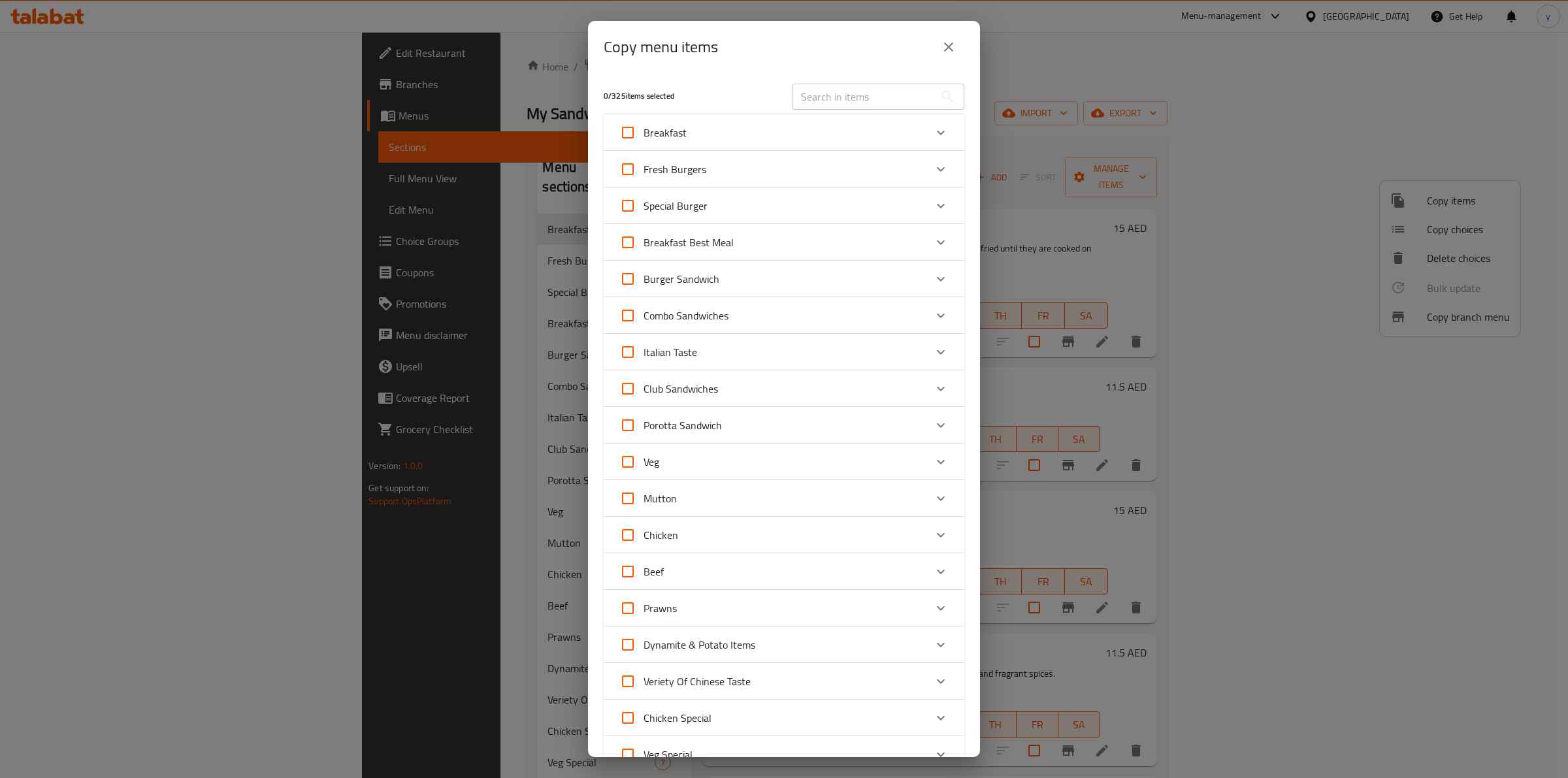
click at [1139, 57] on div "Copy menu items 0 / 325 items selected ​ Breakfast Egg Half Fry 15 AED Bread Wi…" at bounding box center [784, 389] width 1568 height 778
click at [951, 42] on icon "close" at bounding box center [948, 47] width 16 height 16
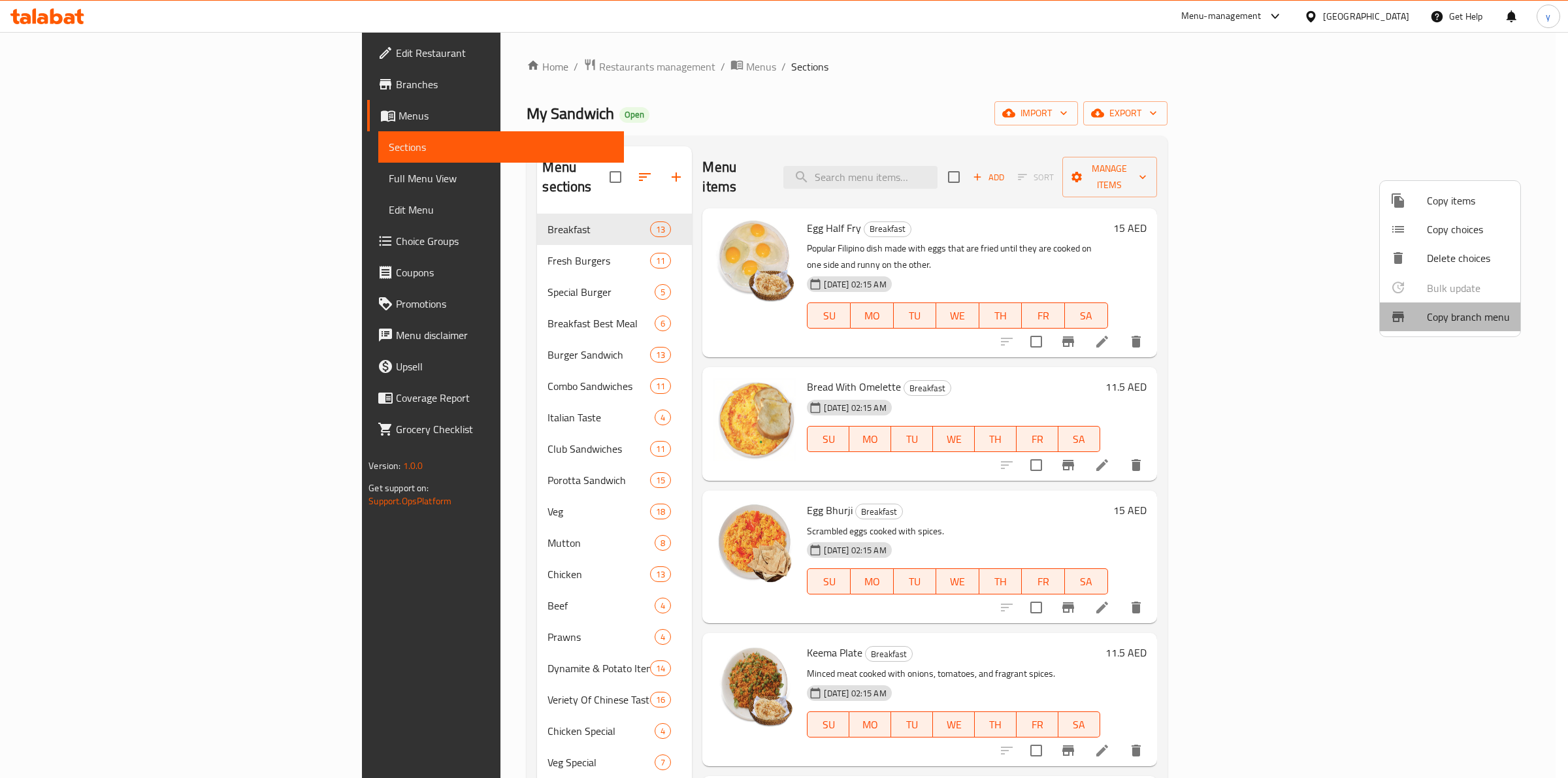
click at [1462, 314] on span "Copy branch menu" at bounding box center [1468, 316] width 83 height 16
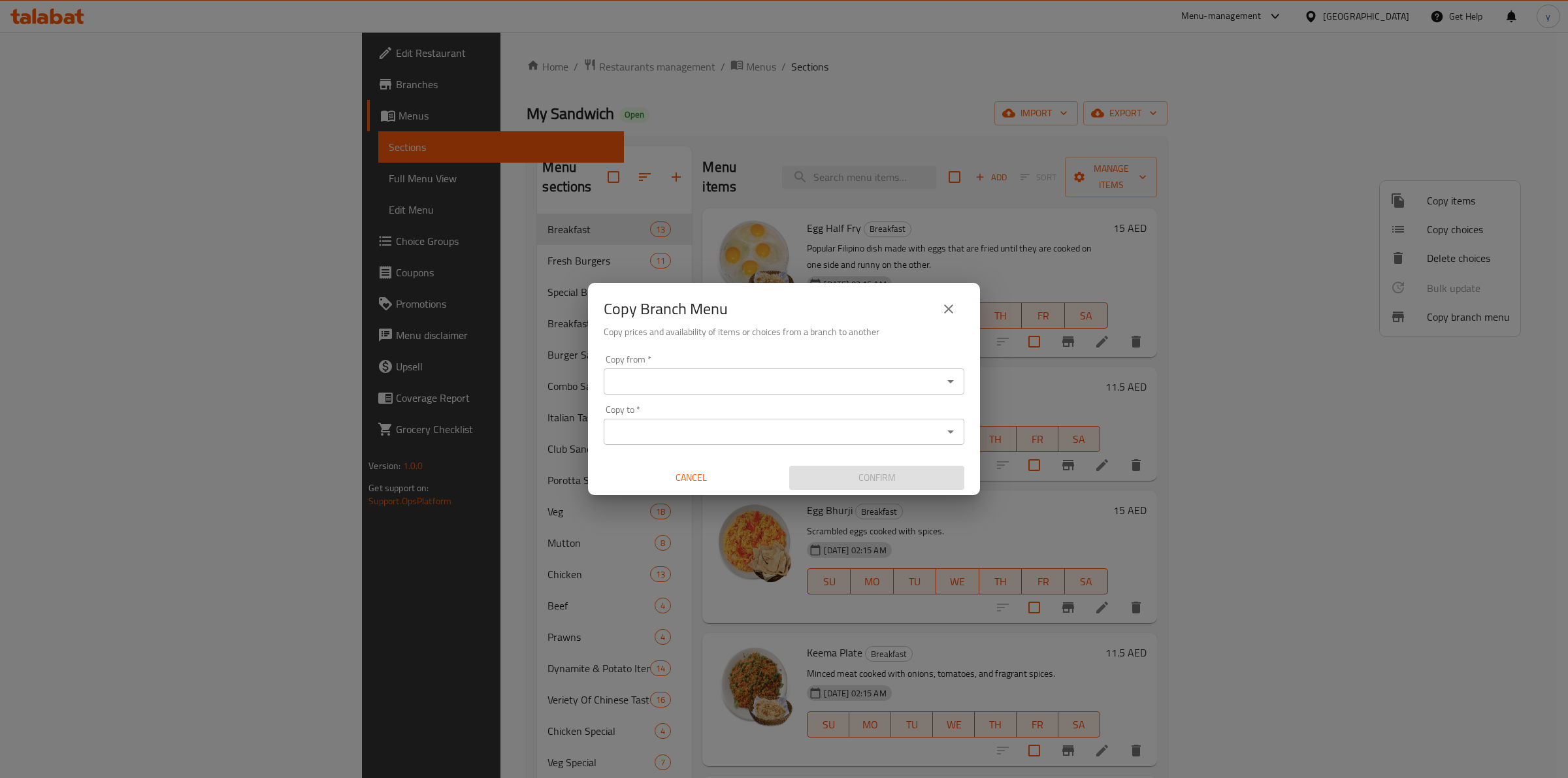
click at [707, 390] on div "Copy from *" at bounding box center [784, 381] width 361 height 26
click at [671, 381] on input "Copy from   *" at bounding box center [773, 382] width 331 height 19
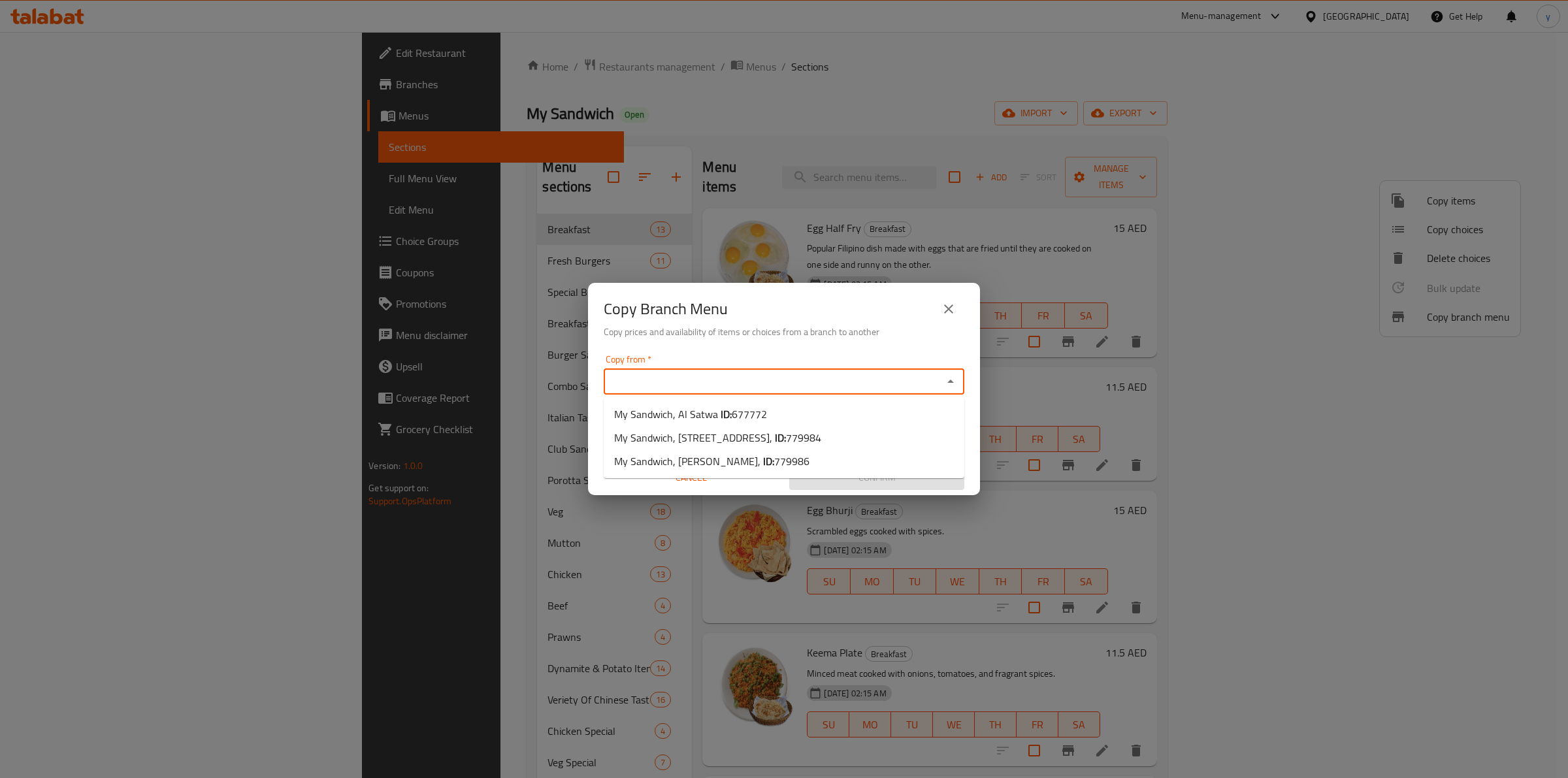
paste input "677772"
type input "6"
click at [702, 407] on span "My Sandwich, Al Satwa ID: 677772" at bounding box center [691, 414] width 153 height 16
type input "My Sandwich, Al Satwa"
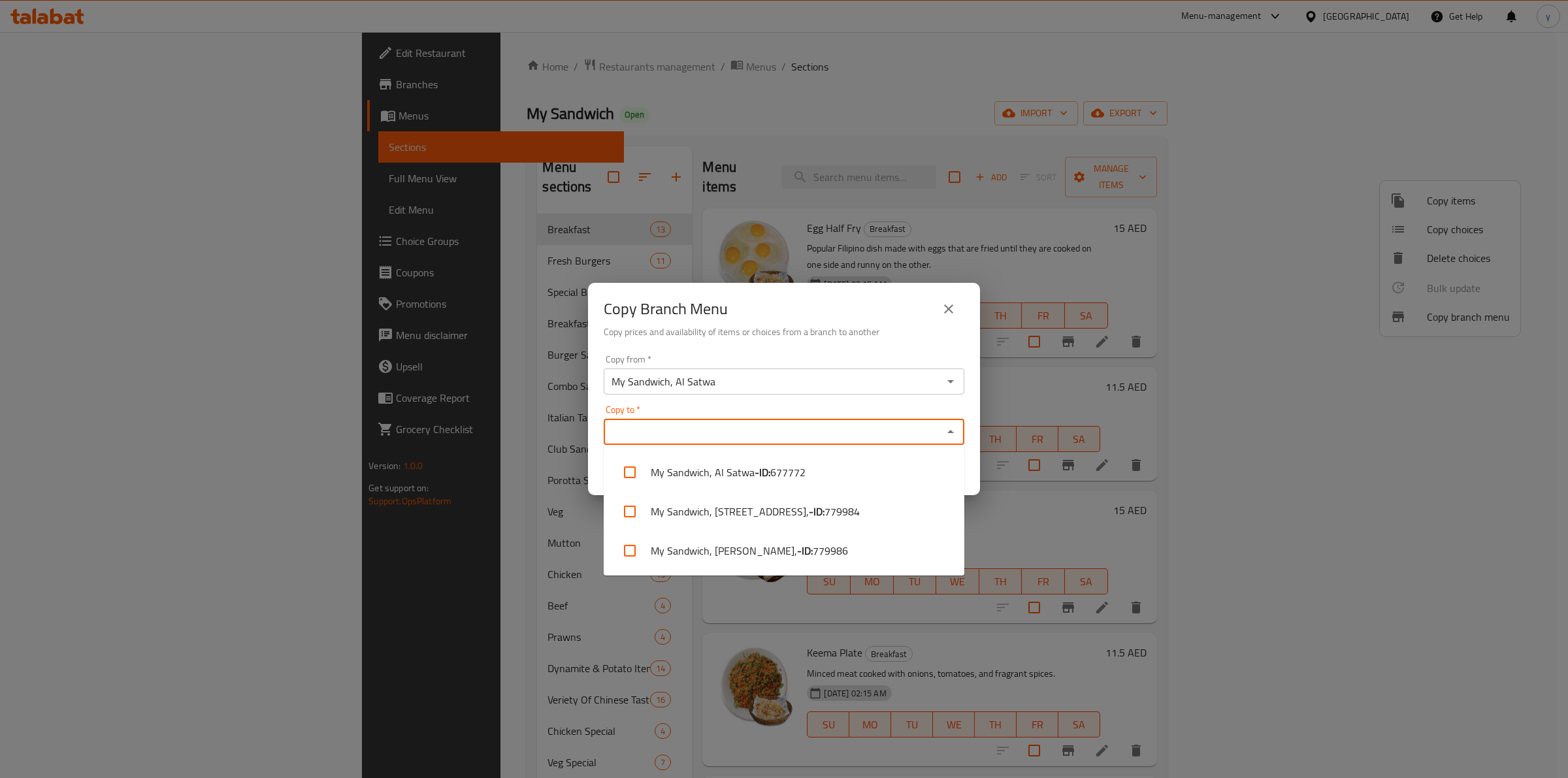
click at [693, 422] on input "Copy to   *" at bounding box center [773, 431] width 331 height 19
click at [758, 517] on li "My Sandwich, [STREET_ADDRESS], - ID: 779984" at bounding box center [784, 511] width 361 height 39
checkbox input "true"
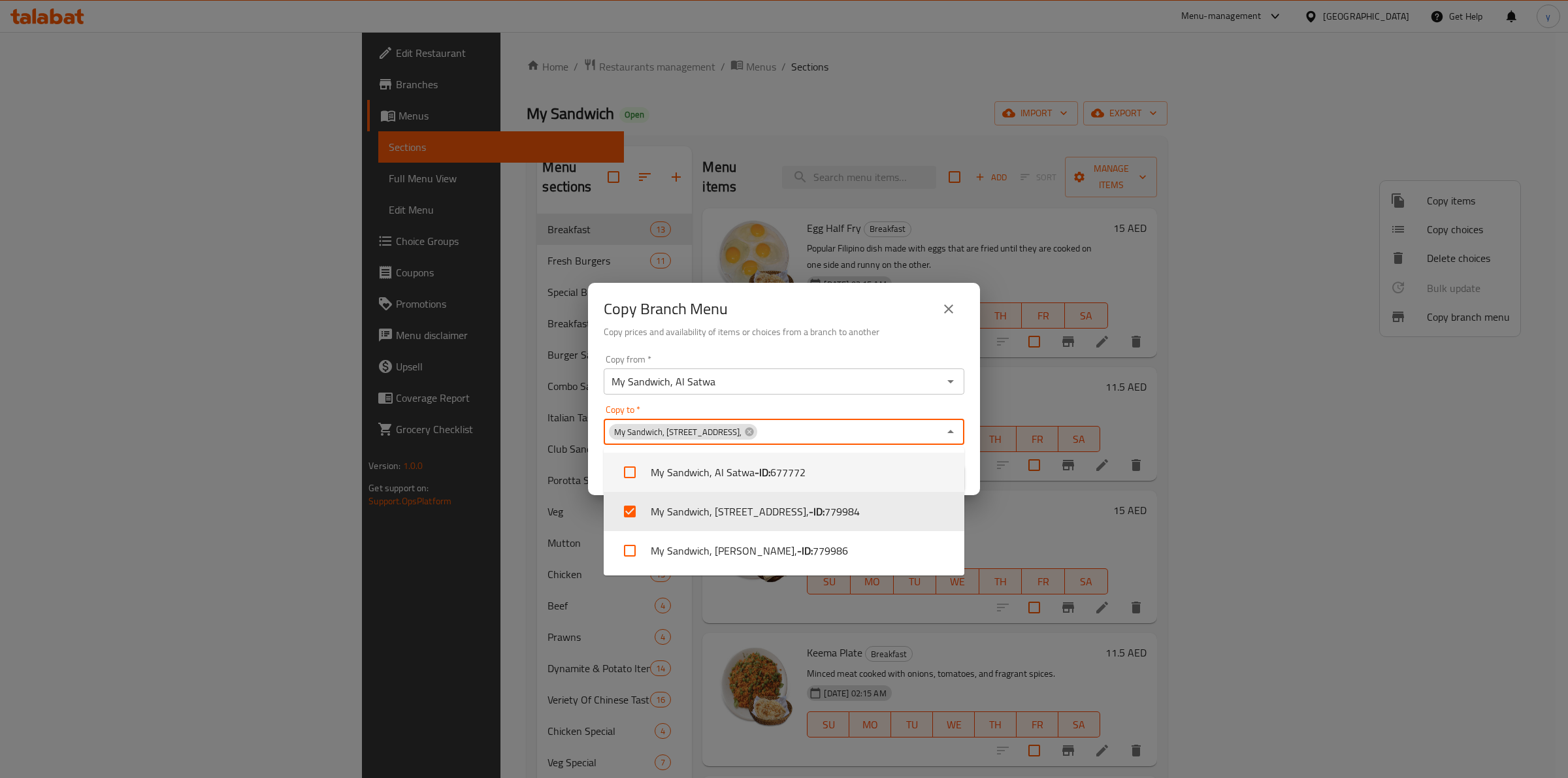
click at [913, 341] on div "Copy Branch Menu Copy prices and availability of items or choices from a branch…" at bounding box center [784, 316] width 392 height 67
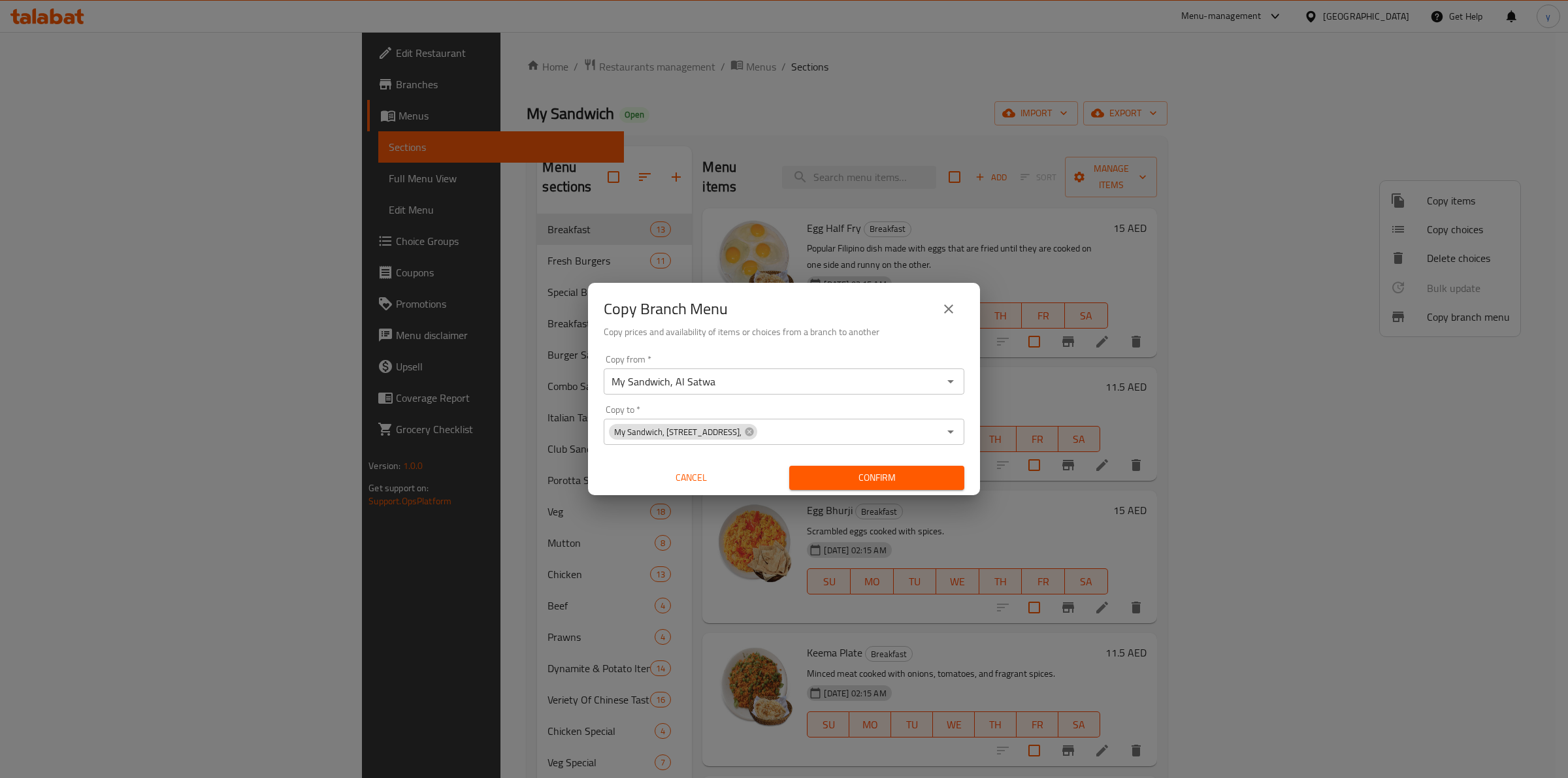
click at [916, 478] on span "Confirm" at bounding box center [876, 478] width 154 height 16
